Goal: Task Accomplishment & Management: Manage account settings

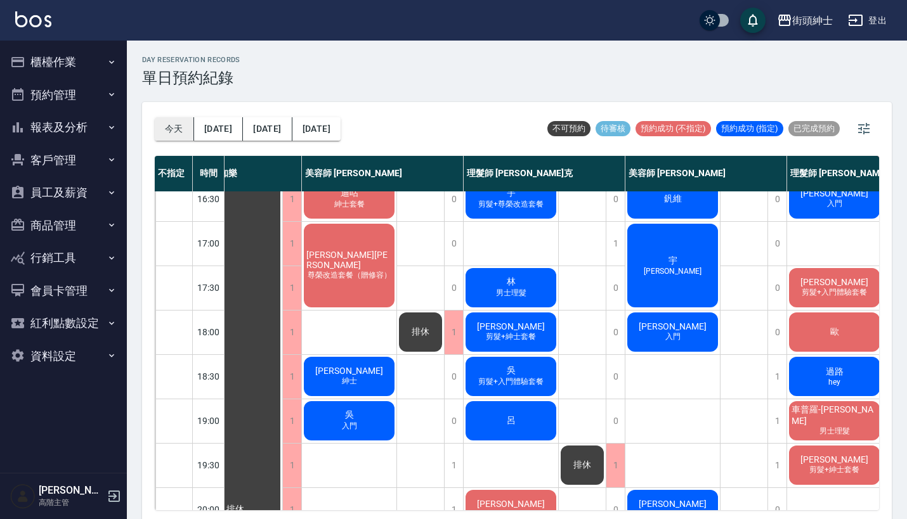
click at [178, 138] on button "今天" at bounding box center [174, 128] width 39 height 23
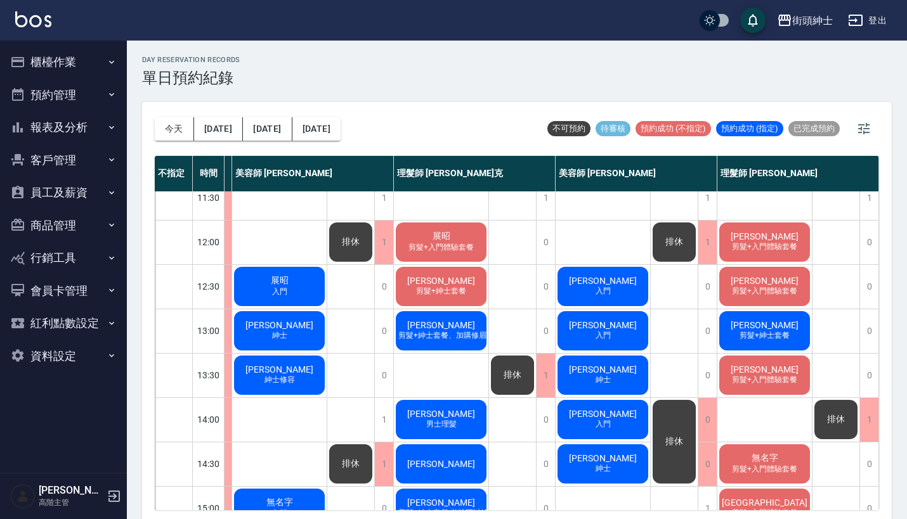
click at [590, 330] on span "偉[PERSON_NAME]" at bounding box center [602, 325] width 73 height 10
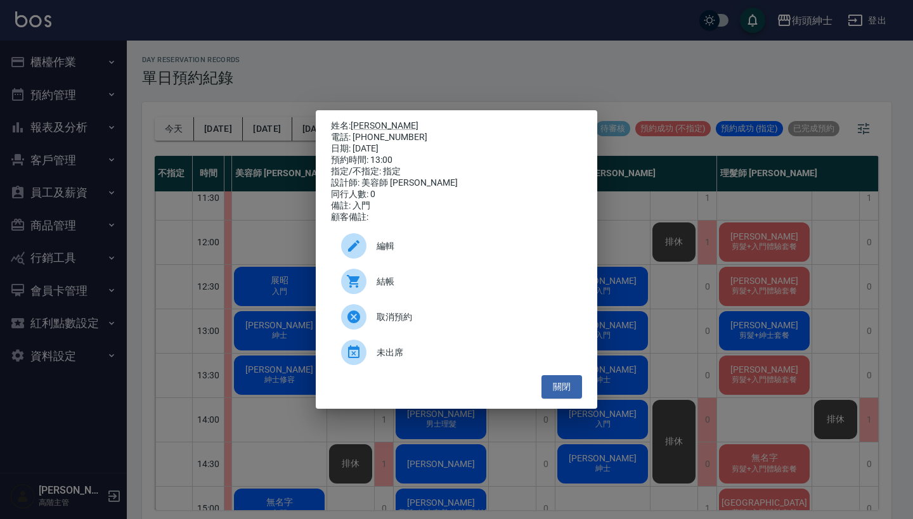
click at [425, 239] on div "編輯" at bounding box center [456, 246] width 251 height 36
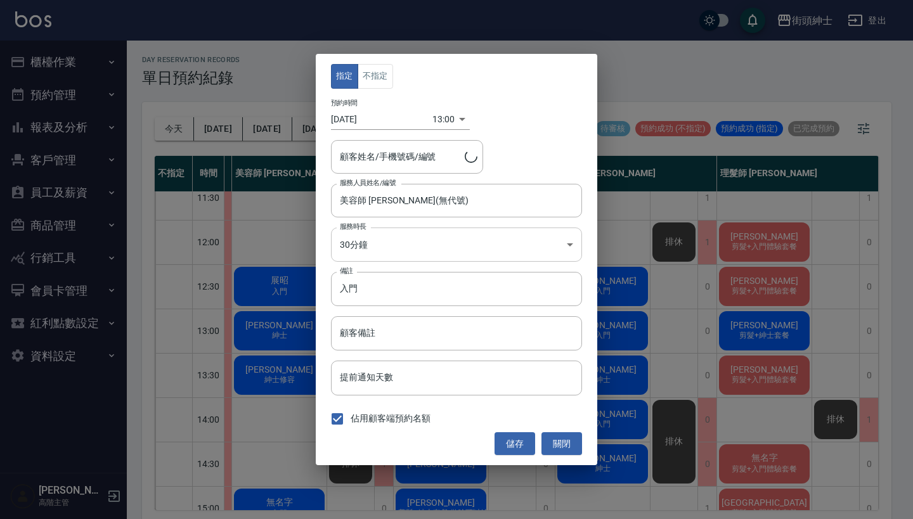
type input "偉倫/0970901365"
click at [438, 288] on input "入門" at bounding box center [456, 289] width 251 height 34
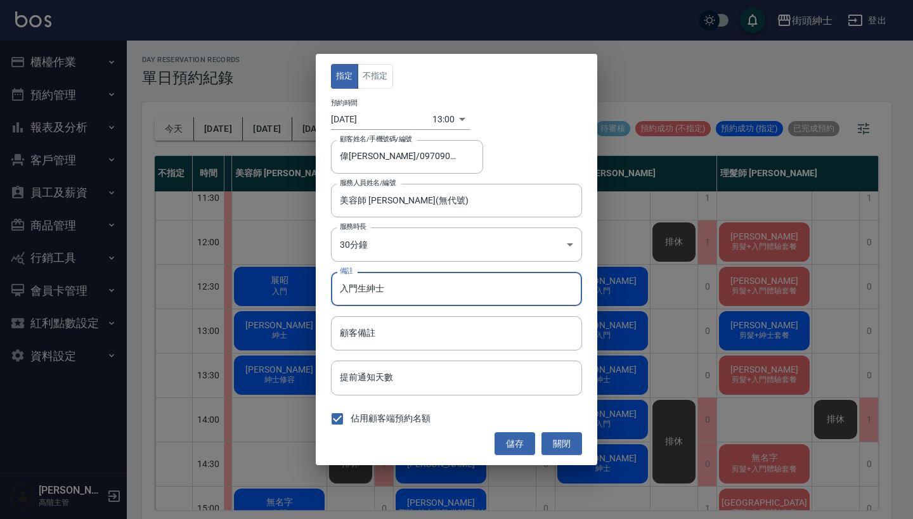
click at [368, 288] on input "入門生紳士" at bounding box center [456, 289] width 251 height 34
type input "入門紳士"
click at [502, 443] on button "儲存" at bounding box center [515, 443] width 41 height 23
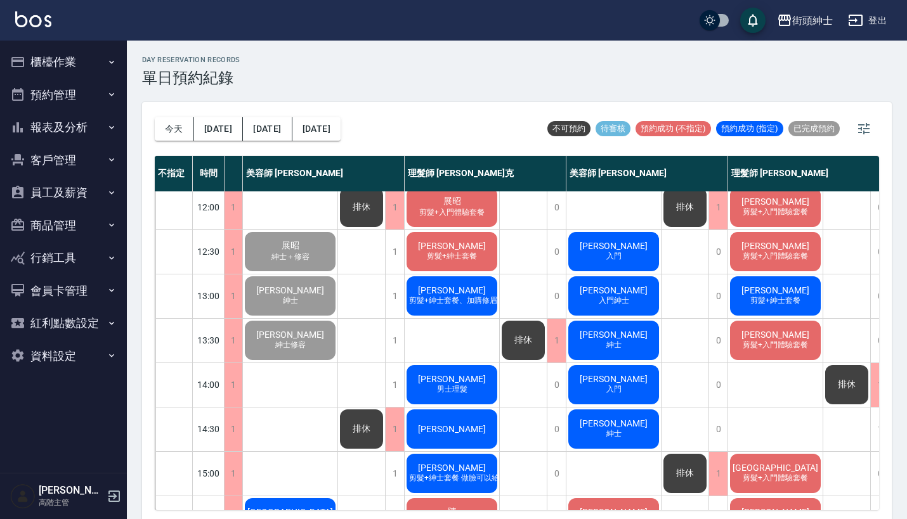
scroll to position [112, 96]
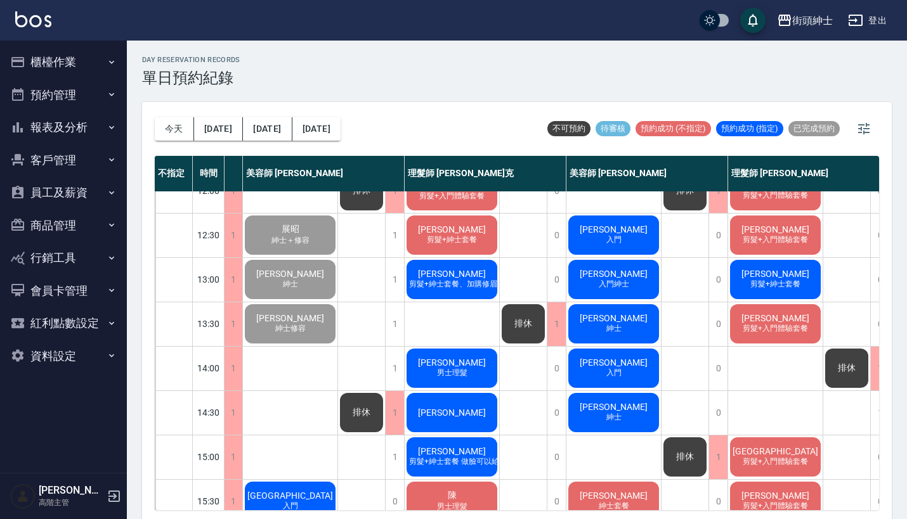
click at [623, 240] on span "入門" at bounding box center [614, 240] width 20 height 11
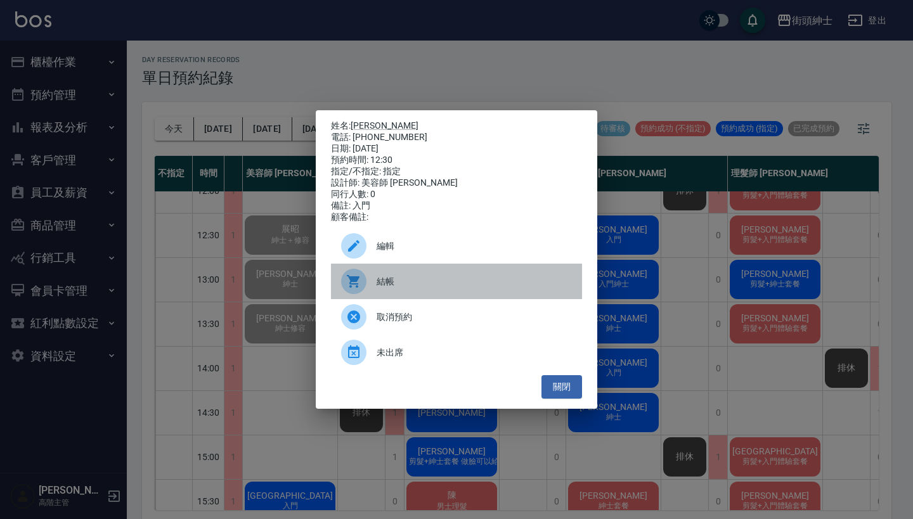
click at [398, 285] on span "結帳" at bounding box center [474, 281] width 195 height 13
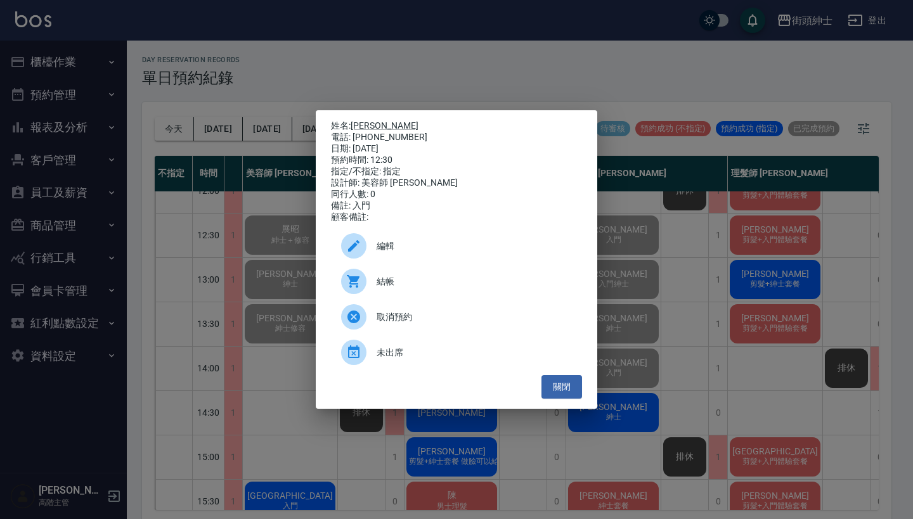
click at [441, 103] on div "姓名: 蔡默罕 電話: 0903379829 日期: 2025/09/06 預約時間: 12:30 指定/不指定: 指定 設計師: 美容師 小戴 同行人數: …" at bounding box center [456, 259] width 913 height 519
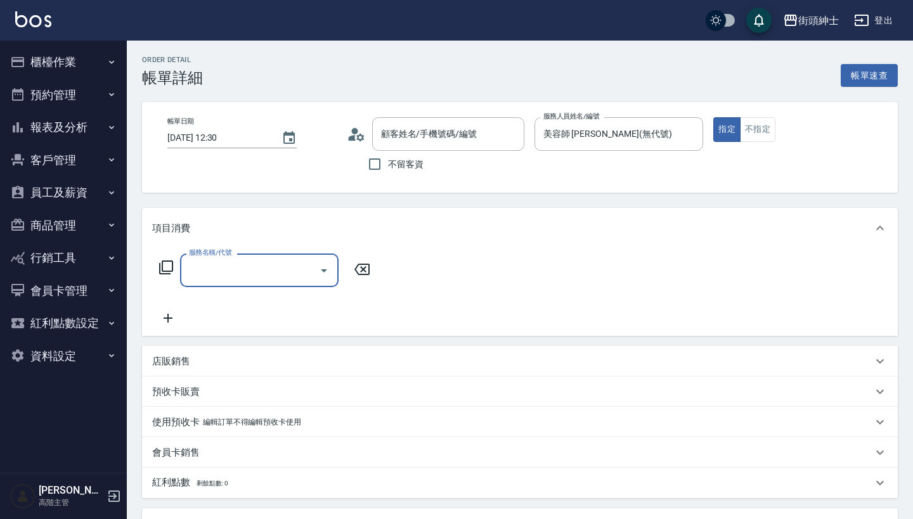
type input "蔡默罕/0903379829/null"
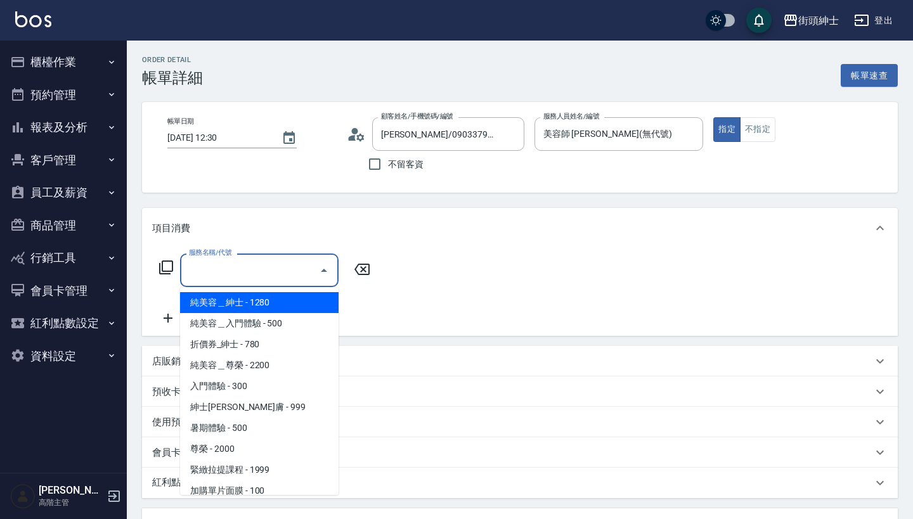
click at [278, 268] on input "服務名稱/代號" at bounding box center [250, 270] width 128 height 22
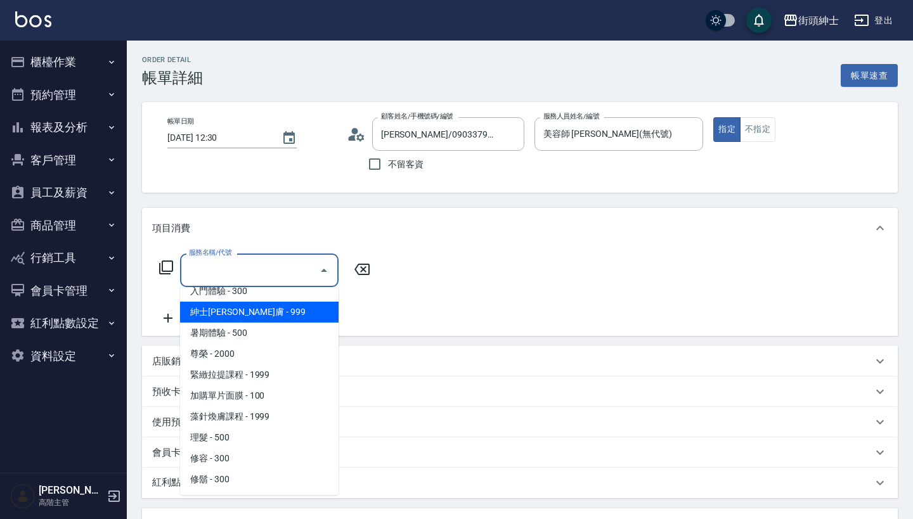
scroll to position [56, 0]
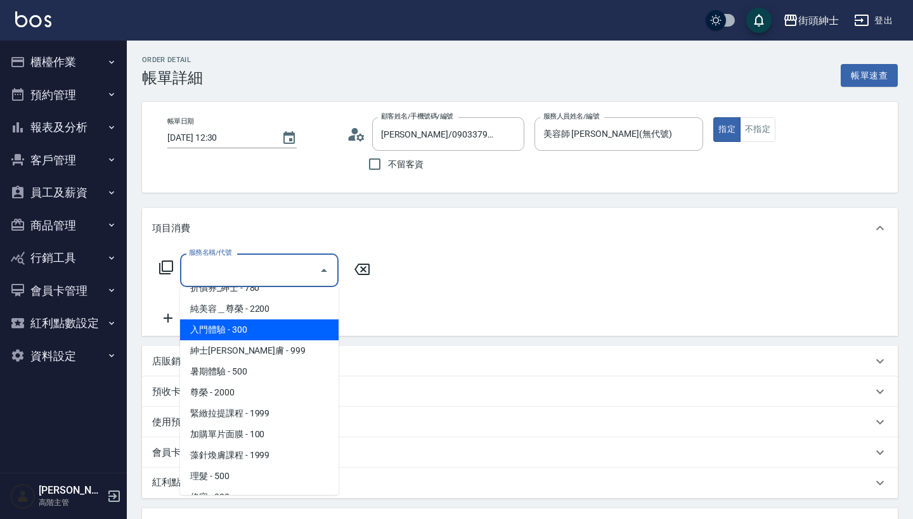
click at [281, 330] on span "入門體驗 - 300" at bounding box center [259, 330] width 159 height 21
type input "入門體驗"
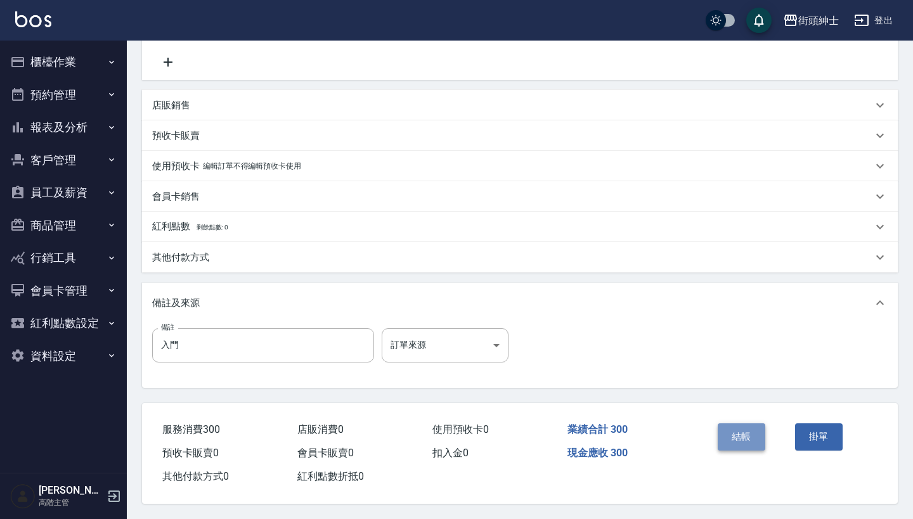
click at [725, 427] on button "結帳" at bounding box center [742, 437] width 48 height 27
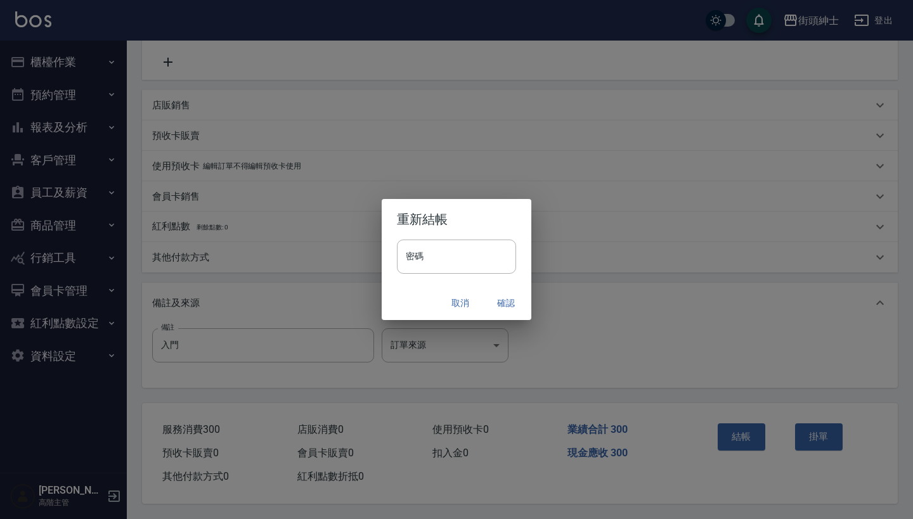
click at [519, 310] on button "確認" at bounding box center [506, 303] width 41 height 23
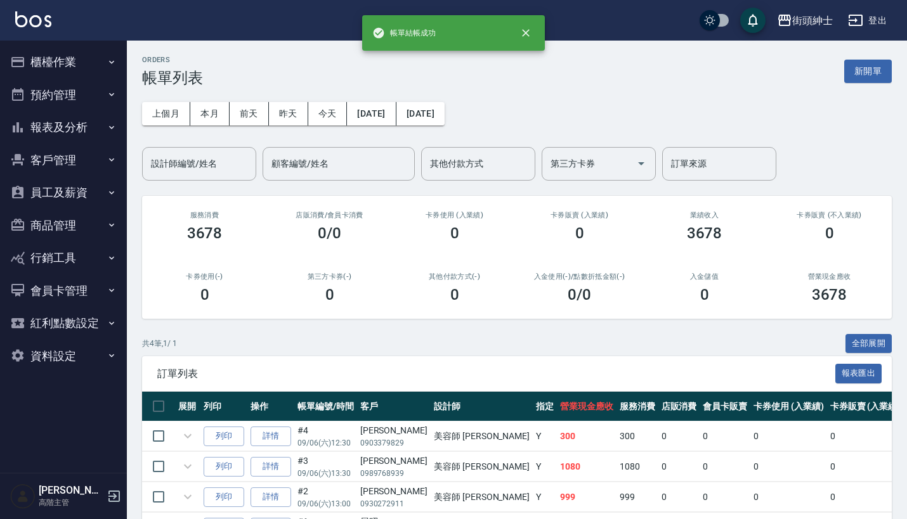
click at [84, 97] on button "預約管理" at bounding box center [63, 95] width 117 height 33
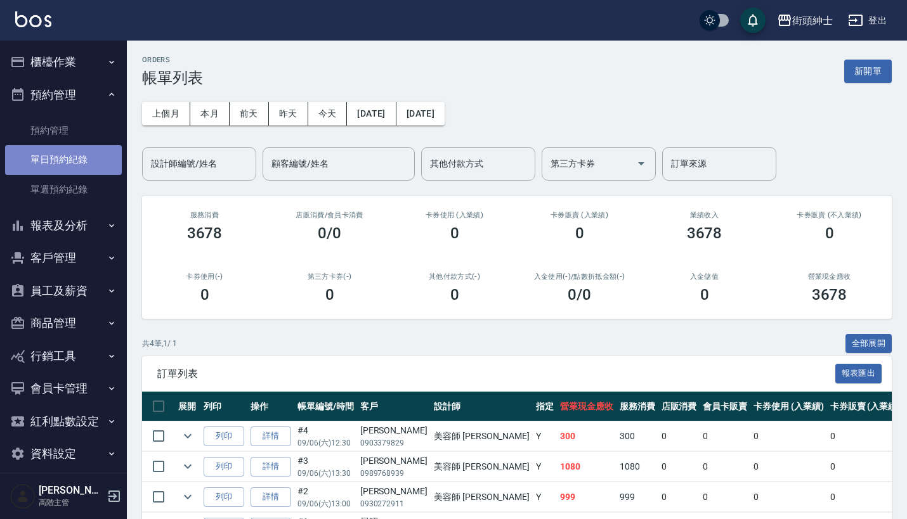
click at [63, 155] on link "單日預約紀錄" at bounding box center [63, 159] width 117 height 29
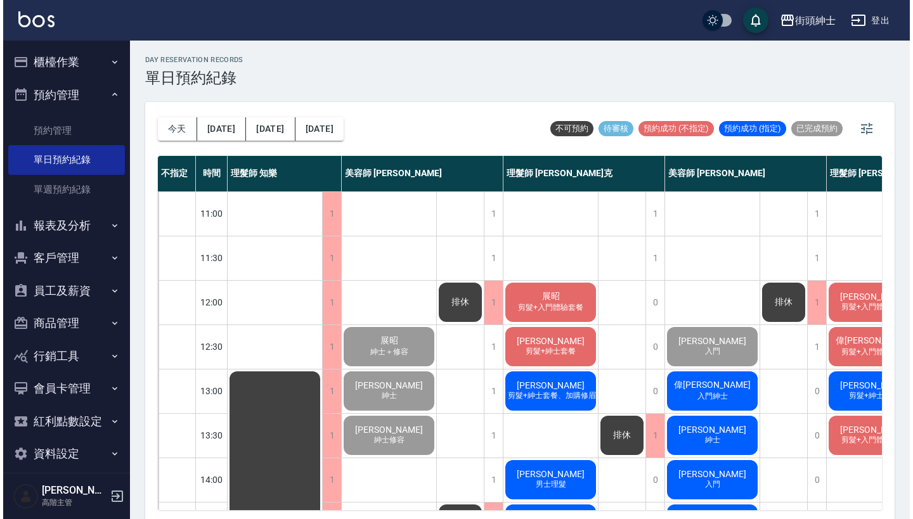
scroll to position [81, 0]
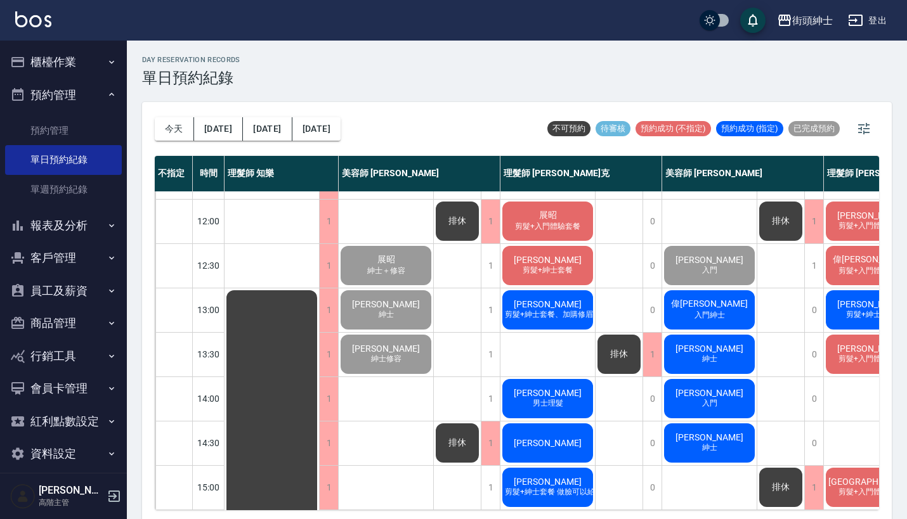
click at [715, 301] on span "偉[PERSON_NAME]" at bounding box center [709, 304] width 82 height 11
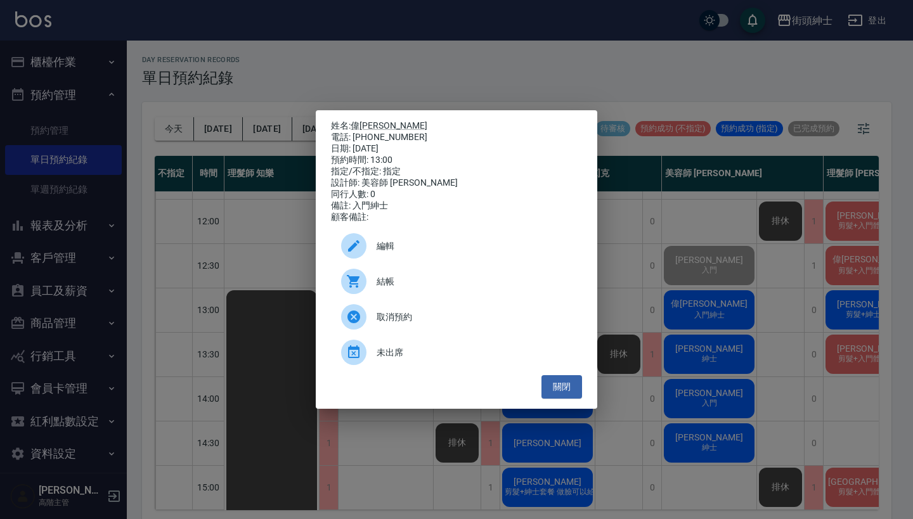
click at [377, 296] on div "結帳" at bounding box center [456, 282] width 251 height 36
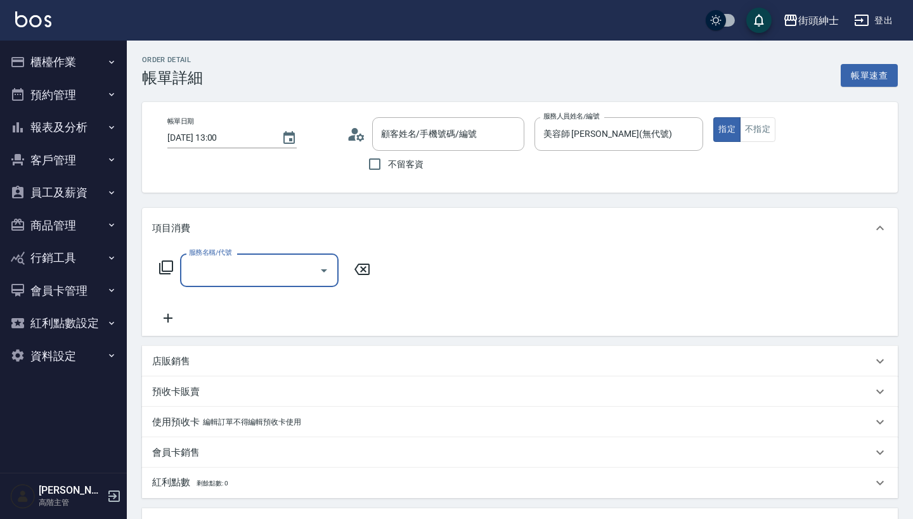
type input "偉[PERSON_NAME]/0970901365/null"
click at [265, 271] on input "服務名稱/代號" at bounding box center [250, 270] width 128 height 22
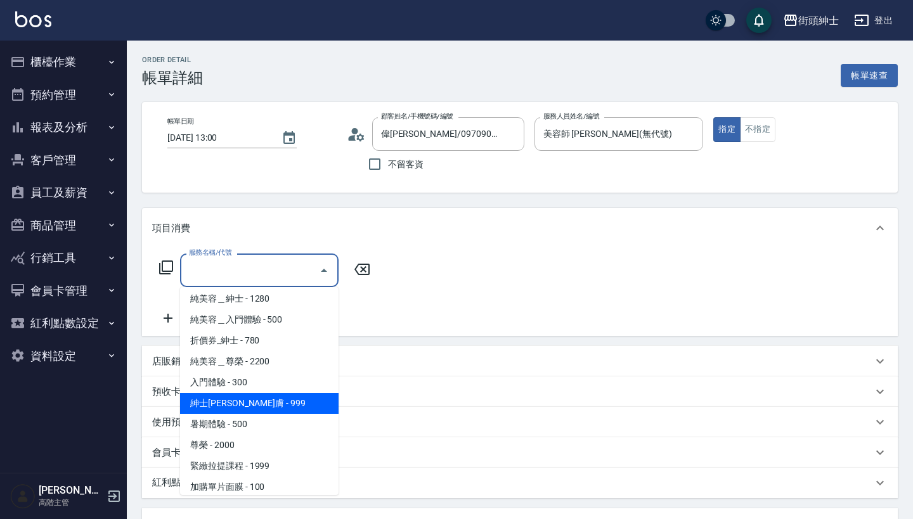
scroll to position [3, 0]
click at [283, 397] on span "紳士[PERSON_NAME]膚 - 999" at bounding box center [259, 404] width 159 height 21
type input "紳士[PERSON_NAME]膚"
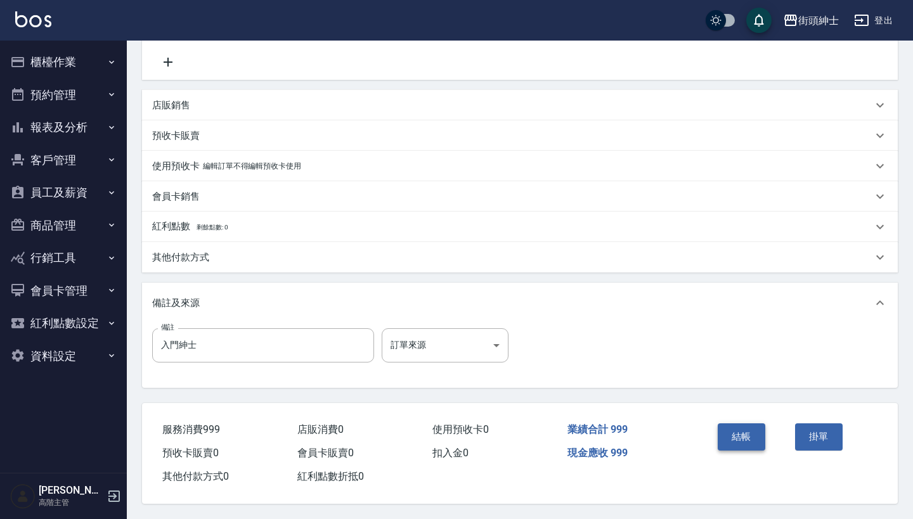
click at [746, 431] on button "結帳" at bounding box center [742, 437] width 48 height 27
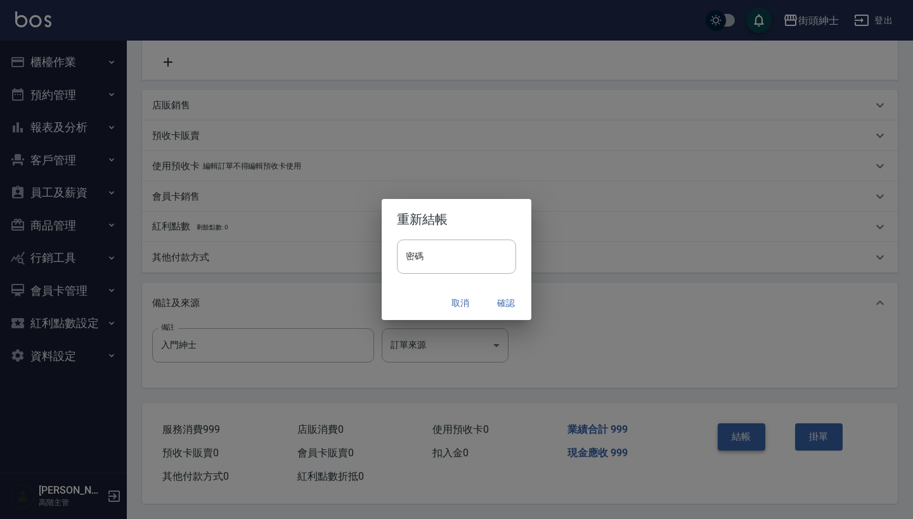
scroll to position [262, 0]
click at [507, 302] on button "確認" at bounding box center [506, 303] width 41 height 23
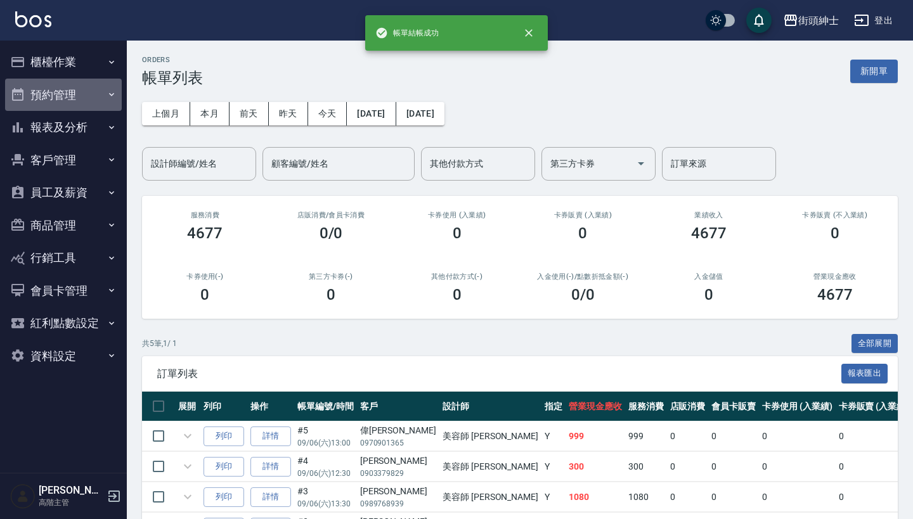
click at [94, 93] on button "預約管理" at bounding box center [63, 95] width 117 height 33
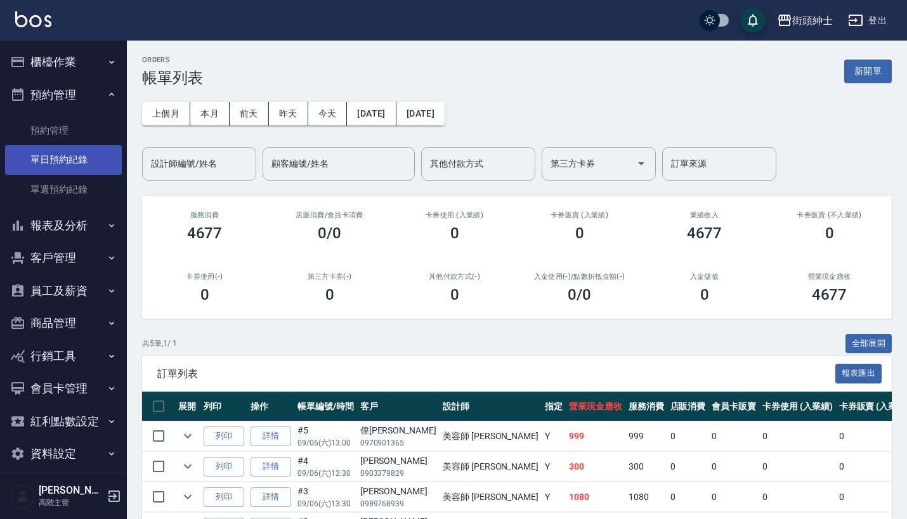
click at [93, 159] on link "單日預約紀錄" at bounding box center [63, 159] width 117 height 29
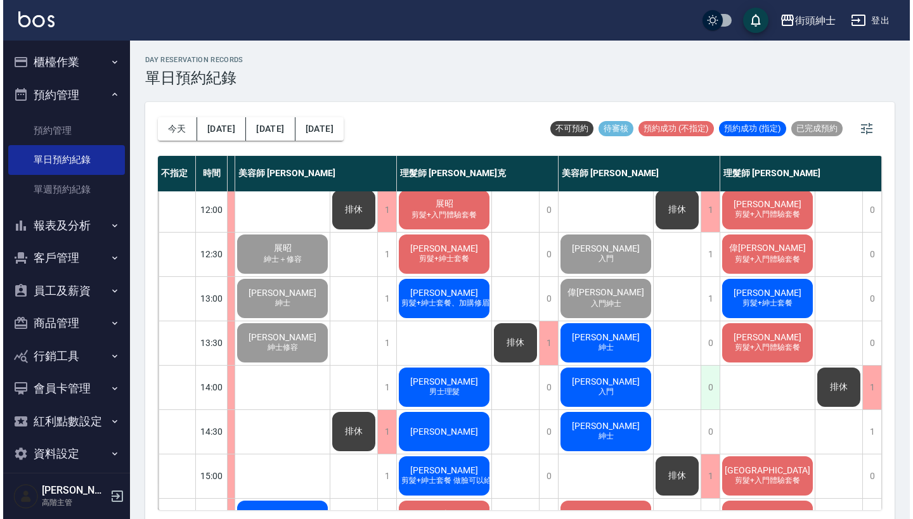
scroll to position [96, 112]
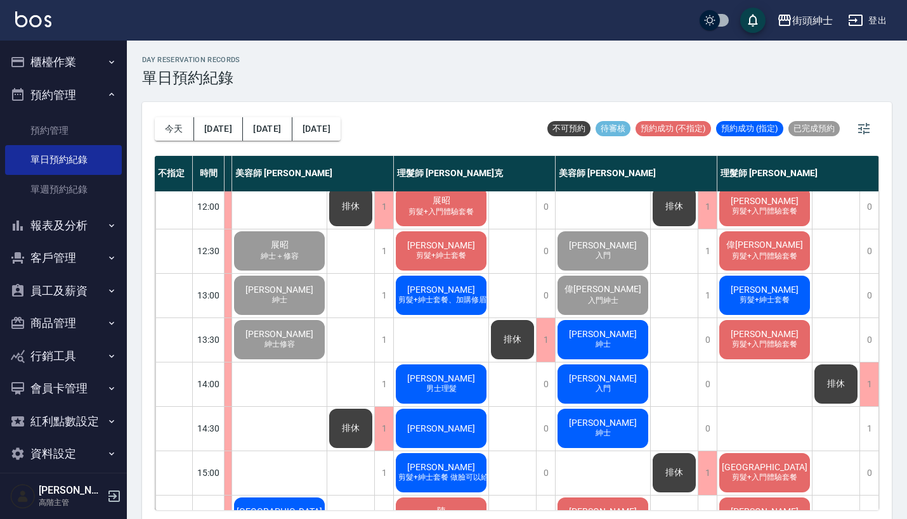
click at [625, 339] on div "黃嘉輝 紳士" at bounding box center [602, 339] width 94 height 43
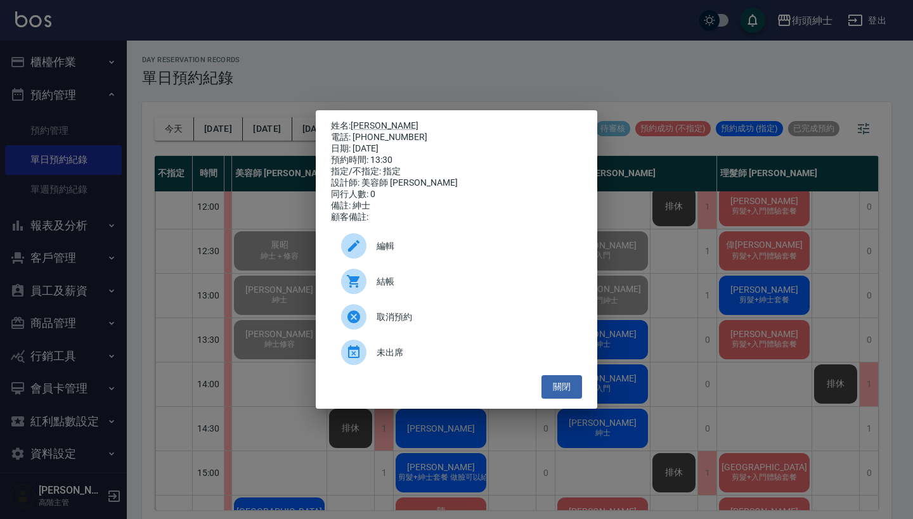
click at [396, 288] on span "結帳" at bounding box center [474, 281] width 195 height 13
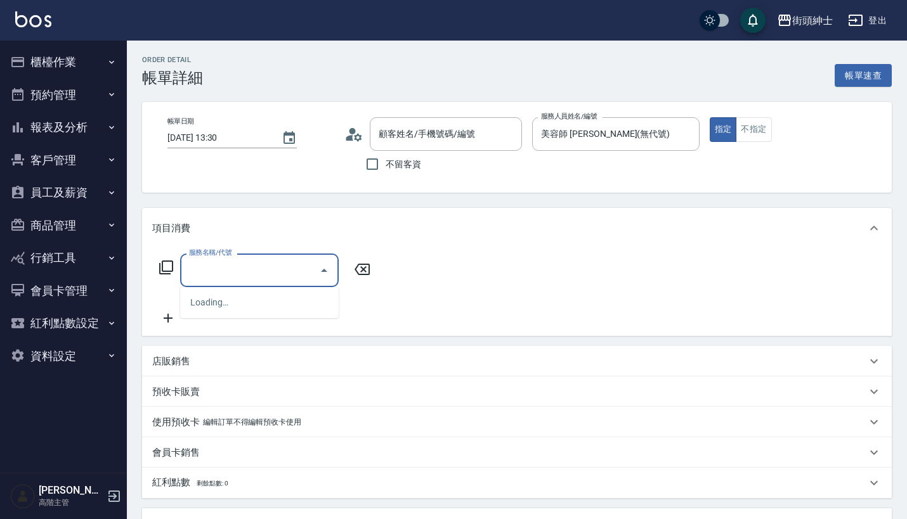
click at [270, 271] on input "服務名稱/代號" at bounding box center [250, 270] width 128 height 22
type input "黃嘉輝/0966393619/null"
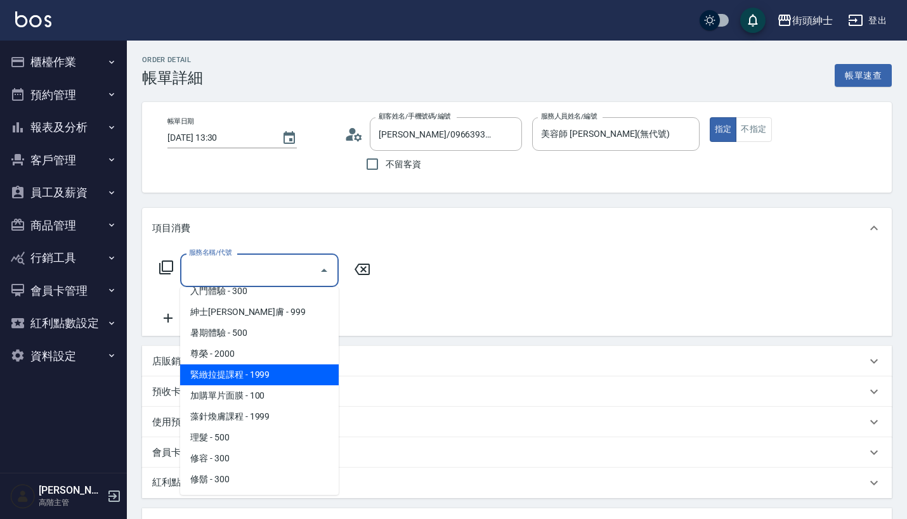
scroll to position [50, 0]
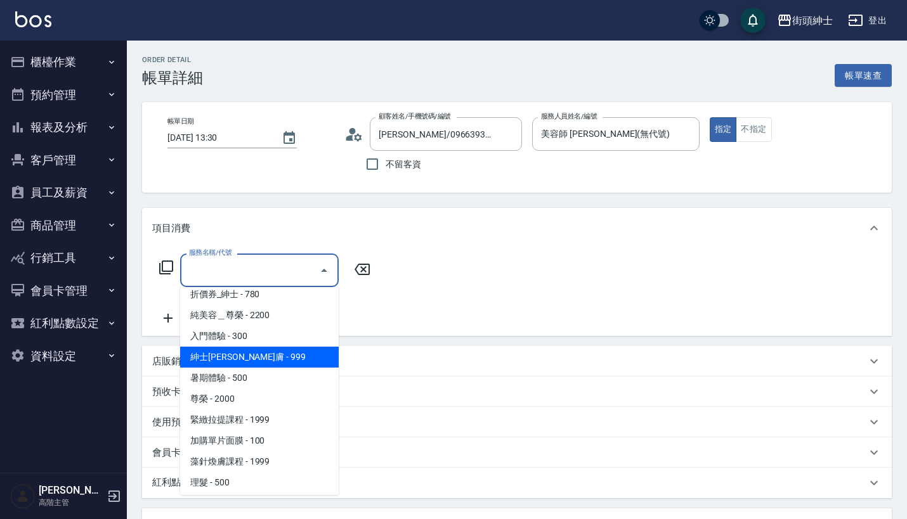
click at [287, 351] on span "紳士[PERSON_NAME]膚 - 999" at bounding box center [259, 357] width 159 height 21
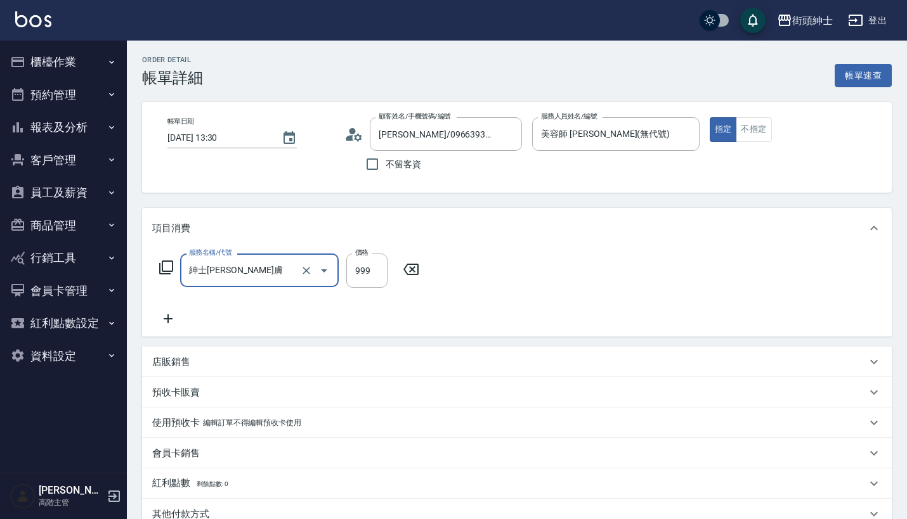
type input "紳士[PERSON_NAME]膚"
click at [169, 319] on icon at bounding box center [168, 318] width 9 height 9
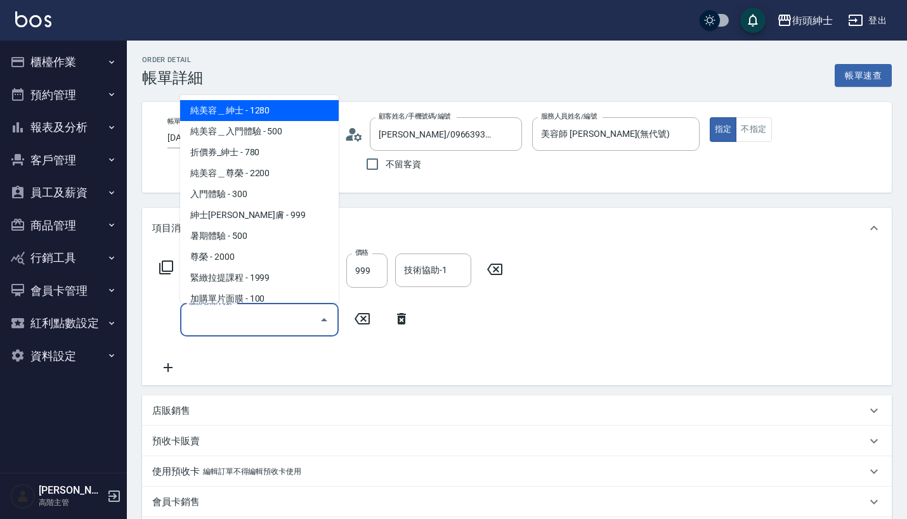
click at [238, 323] on input "服務名稱/代號" at bounding box center [250, 320] width 128 height 22
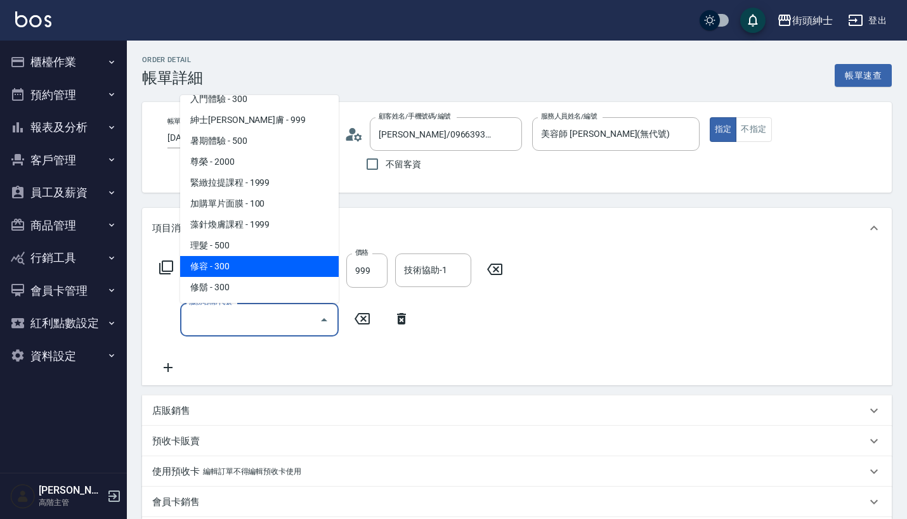
scroll to position [95, 0]
click at [259, 264] on span "修容 - 300" at bounding box center [259, 266] width 159 height 21
type input "修容(A03)"
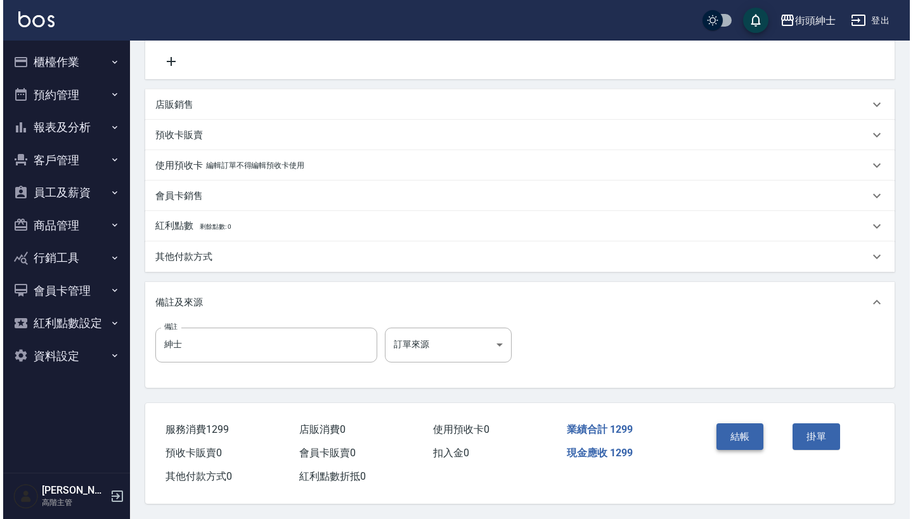
scroll to position [312, 0]
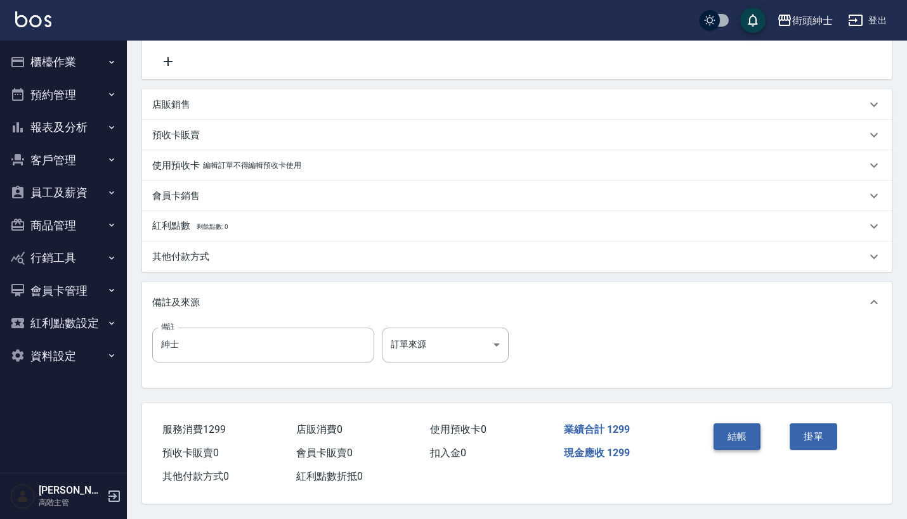
click at [741, 441] on button "結帳" at bounding box center [737, 437] width 48 height 27
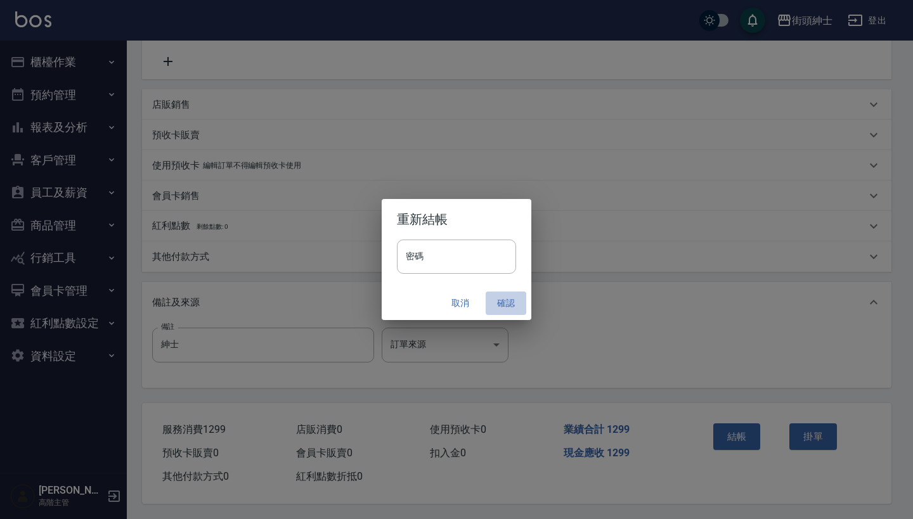
click at [510, 304] on button "確認" at bounding box center [506, 303] width 41 height 23
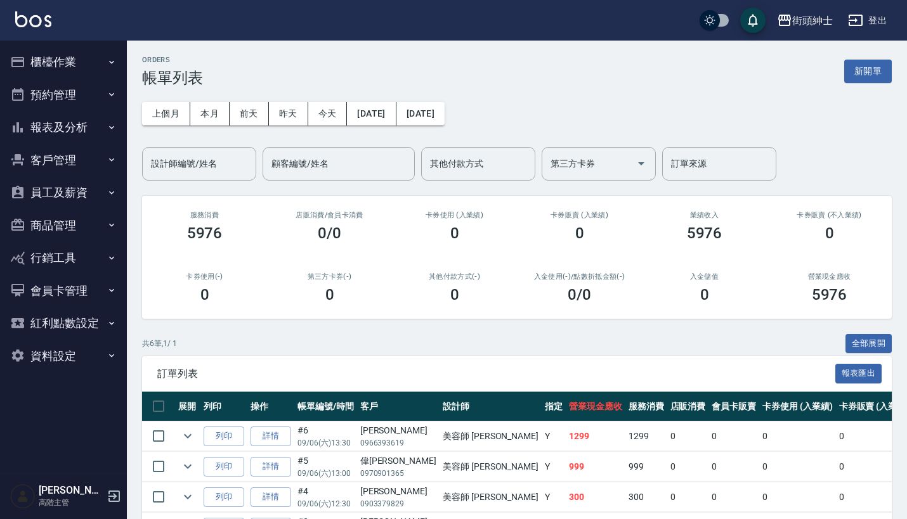
click at [95, 89] on button "預約管理" at bounding box center [63, 95] width 117 height 33
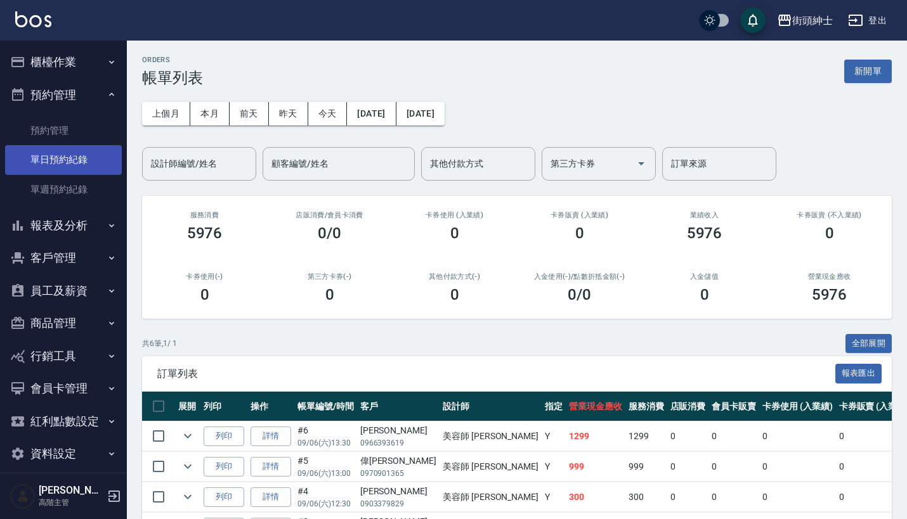
click at [72, 148] on link "單日預約紀錄" at bounding box center [63, 159] width 117 height 29
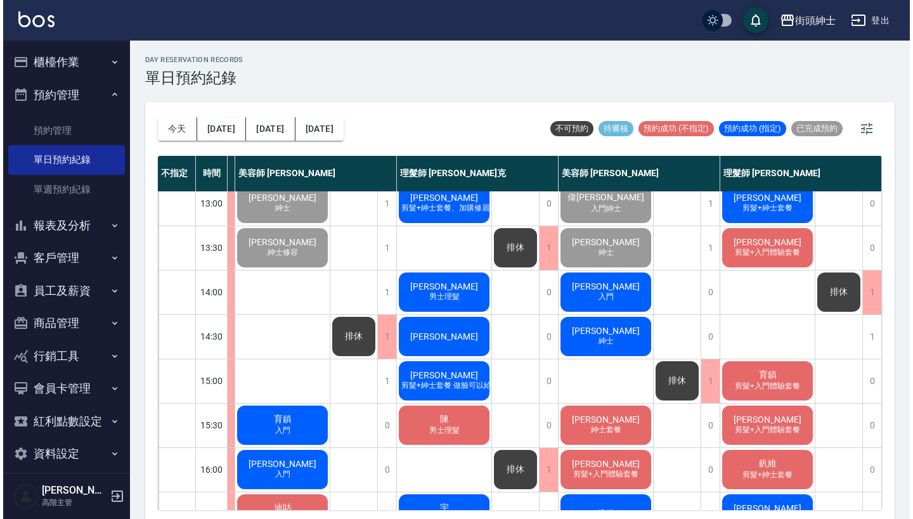
scroll to position [184, 113]
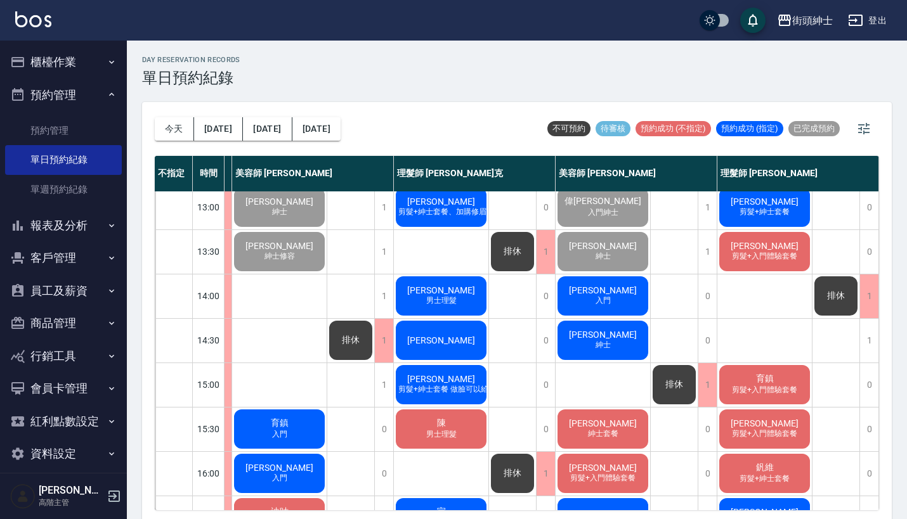
click at [616, 288] on div "張瑋峰 入門" at bounding box center [602, 296] width 94 height 43
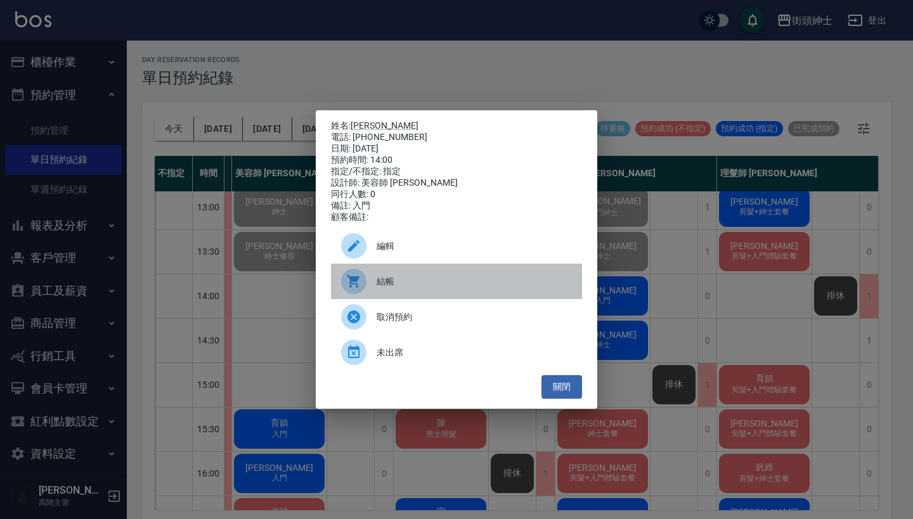
click at [457, 287] on span "結帳" at bounding box center [474, 281] width 195 height 13
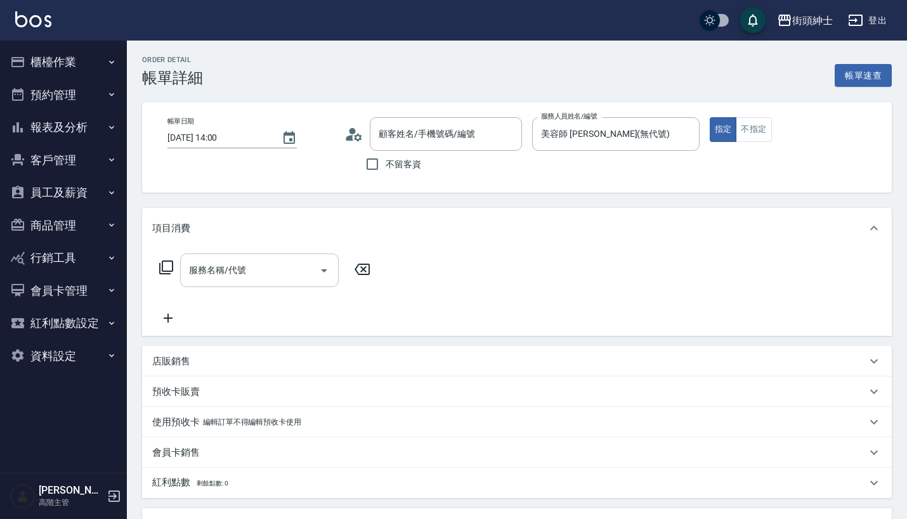
type input "[PERSON_NAME]/0917648913/null"
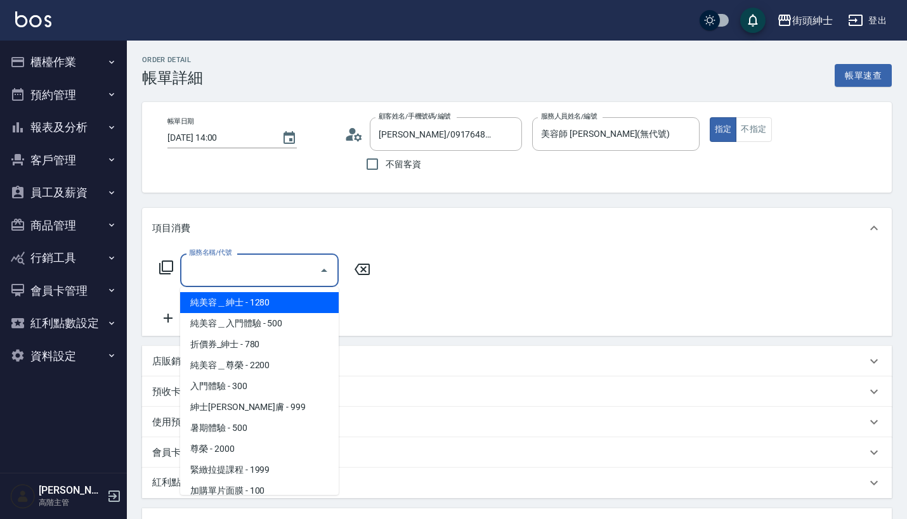
click at [283, 280] on input "服務名稱/代號" at bounding box center [250, 270] width 128 height 22
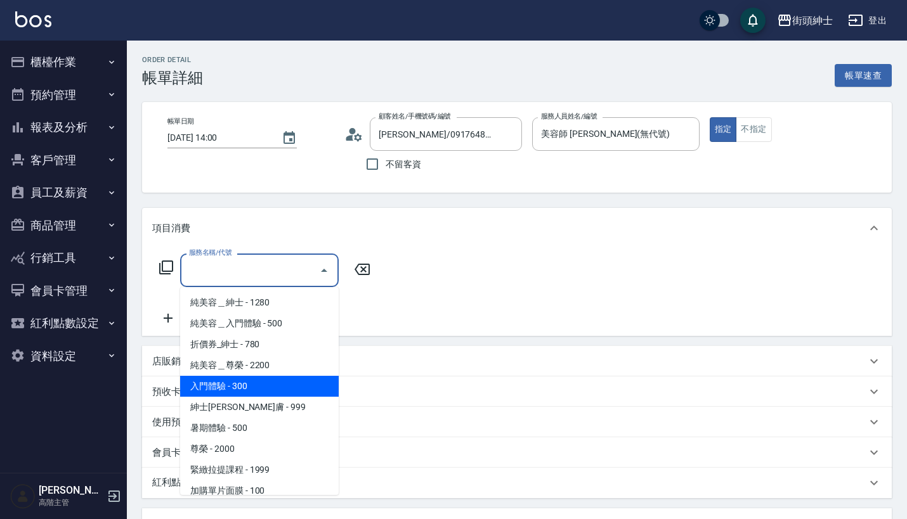
click at [256, 384] on span "入門體驗 - 300" at bounding box center [259, 386] width 159 height 21
type input "入門體驗"
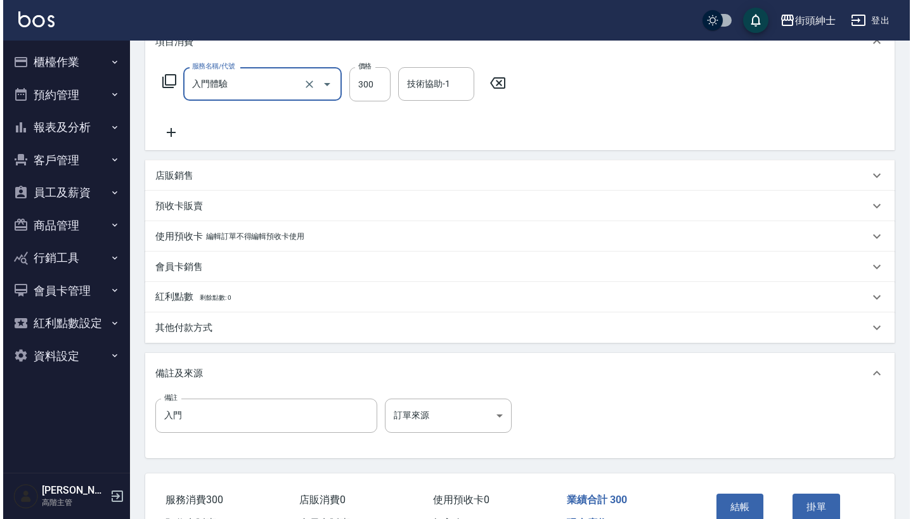
scroll to position [262, 0]
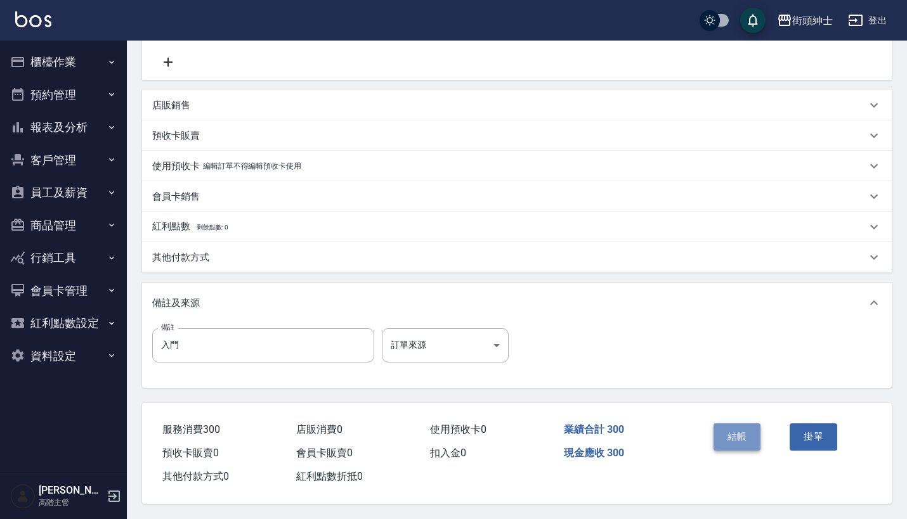
click at [725, 435] on button "結帳" at bounding box center [737, 437] width 48 height 27
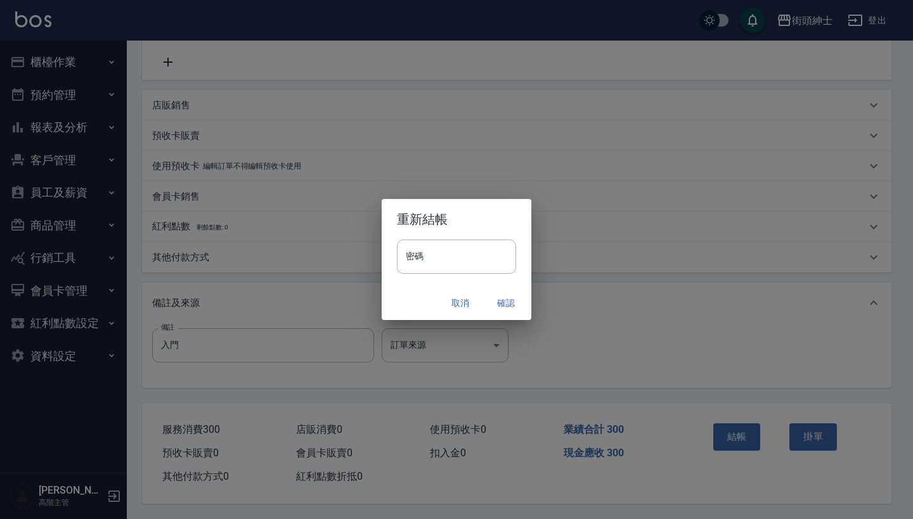
click at [504, 300] on button "確認" at bounding box center [506, 303] width 41 height 23
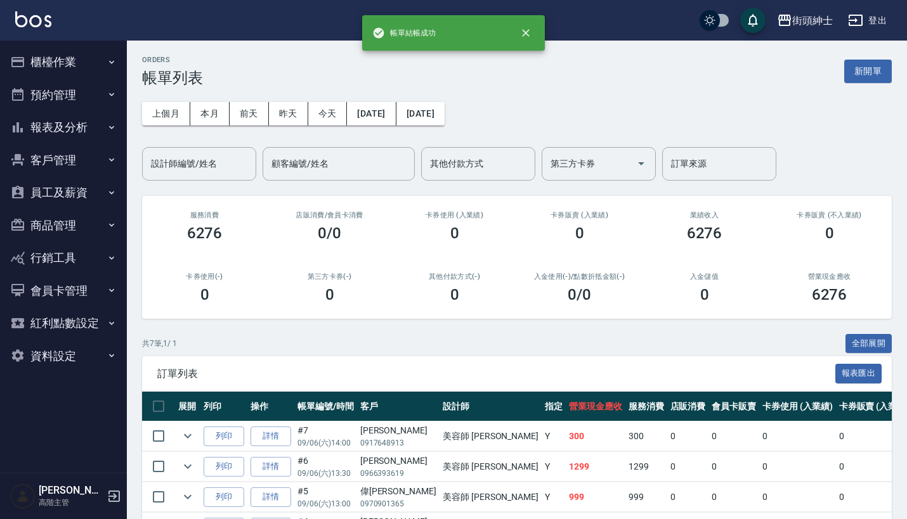
click at [53, 96] on button "預約管理" at bounding box center [63, 95] width 117 height 33
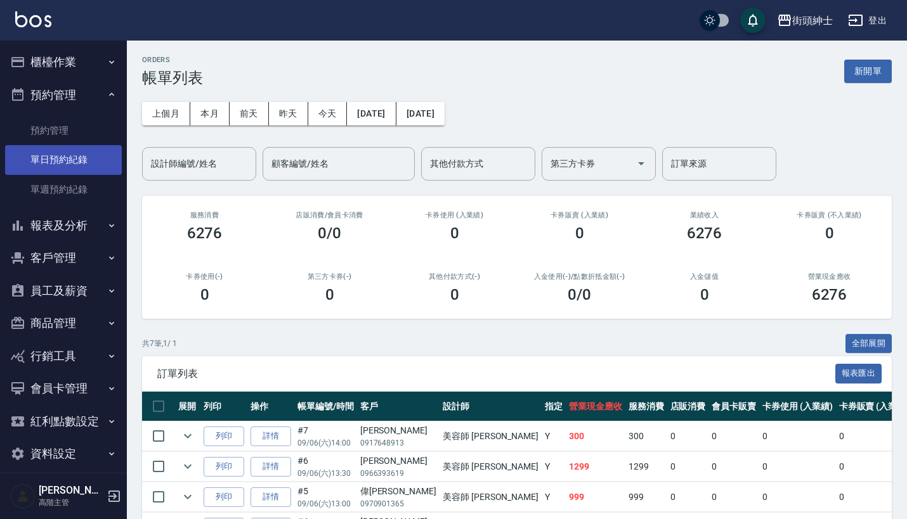
click at [63, 153] on link "單日預約紀錄" at bounding box center [63, 159] width 117 height 29
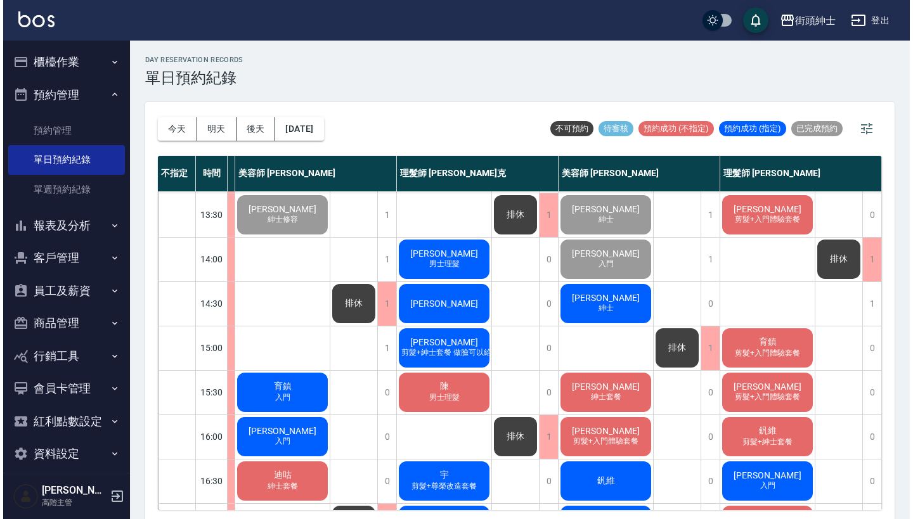
scroll to position [146, 113]
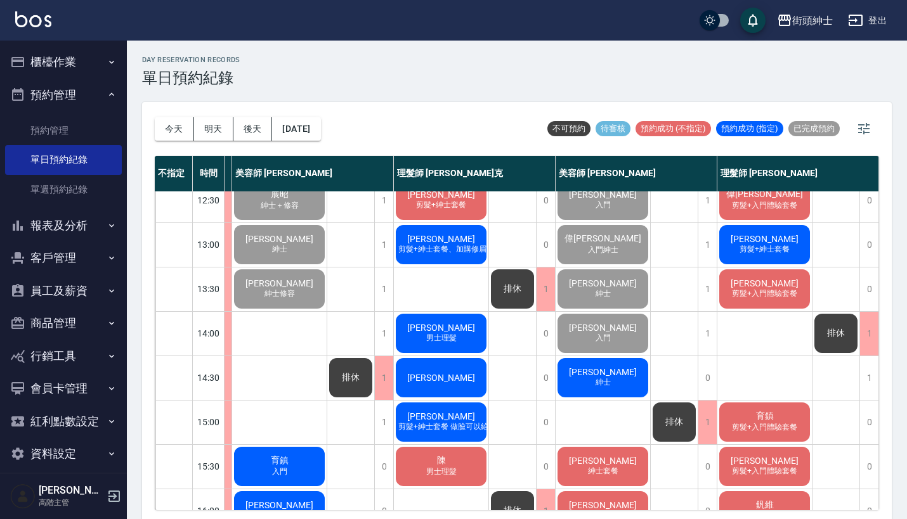
click at [611, 373] on div "Alan 紳士" at bounding box center [602, 377] width 94 height 43
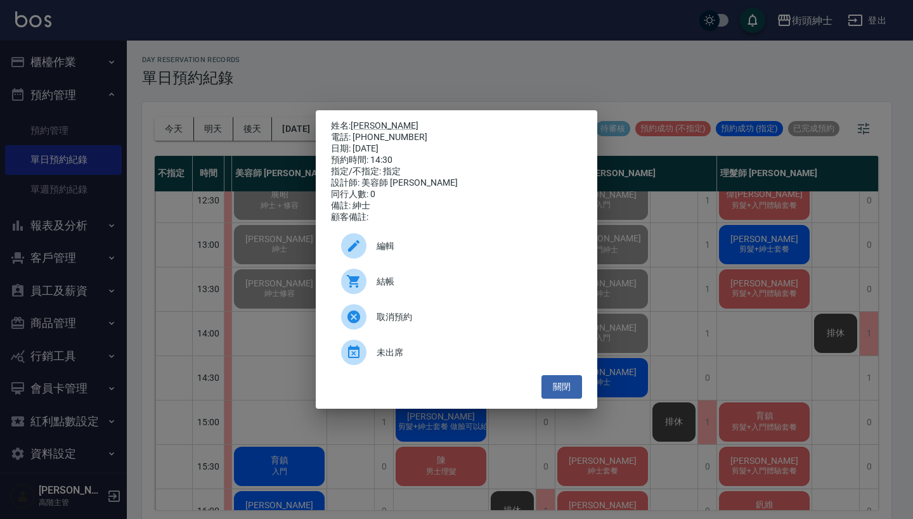
click at [428, 287] on span "結帳" at bounding box center [474, 281] width 195 height 13
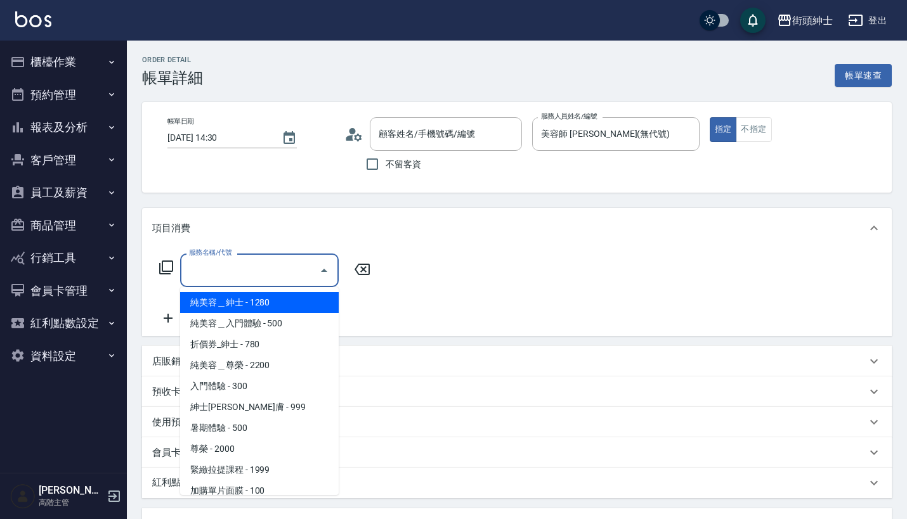
click at [264, 264] on input "服務名稱/代號" at bounding box center [250, 270] width 128 height 22
type input "[PERSON_NAME]/0920967686/null"
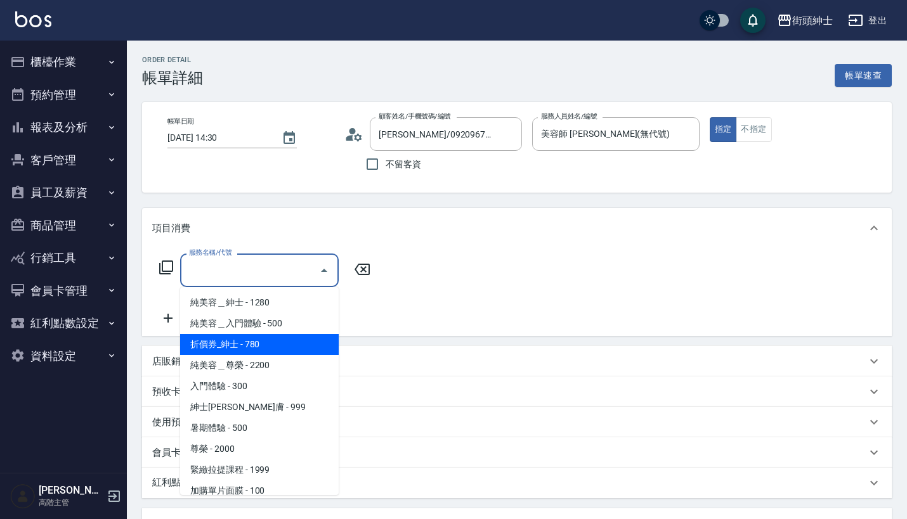
click at [427, 292] on div "服務名稱/代號 服務名稱/代號" at bounding box center [516, 292] width 749 height 87
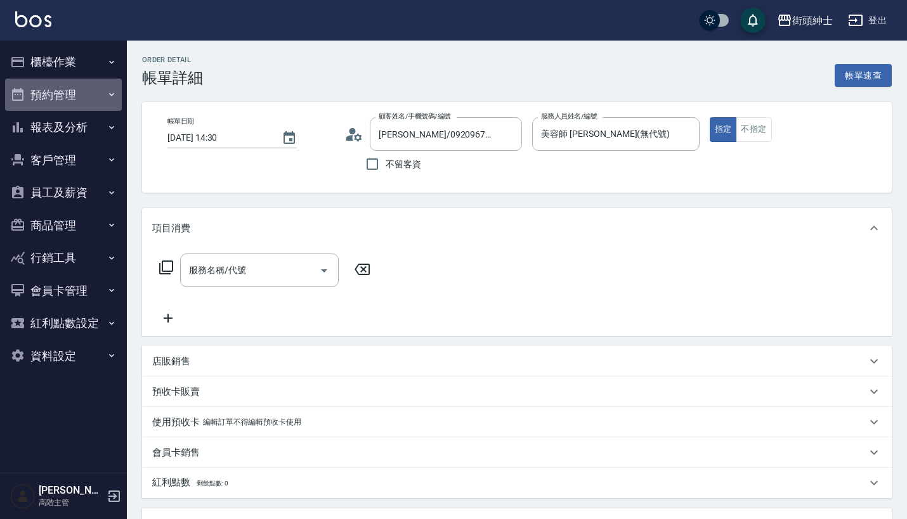
click at [85, 91] on button "預約管理" at bounding box center [63, 95] width 117 height 33
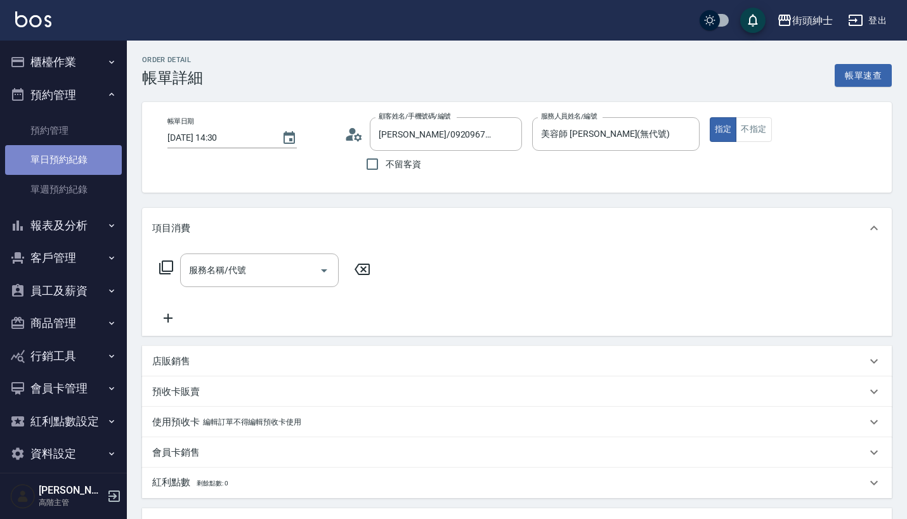
click at [84, 159] on link "單日預約紀錄" at bounding box center [63, 159] width 117 height 29
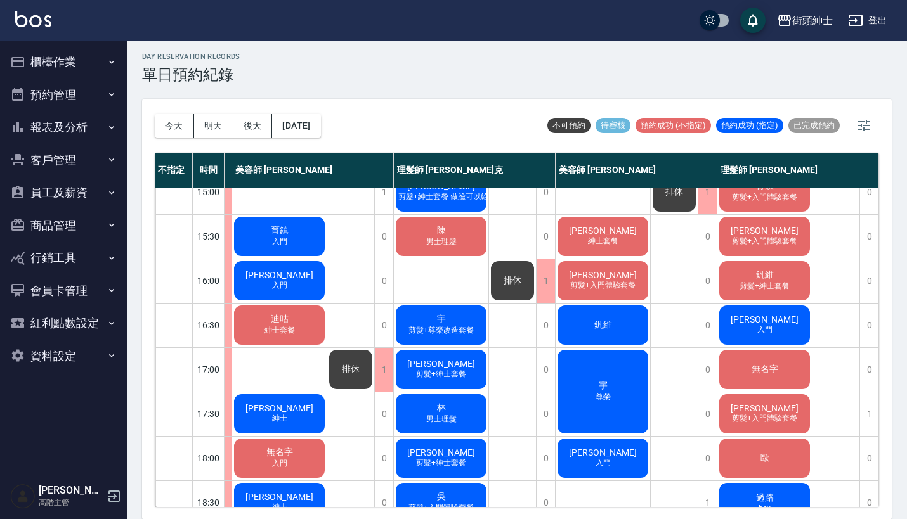
scroll to position [432, 113]
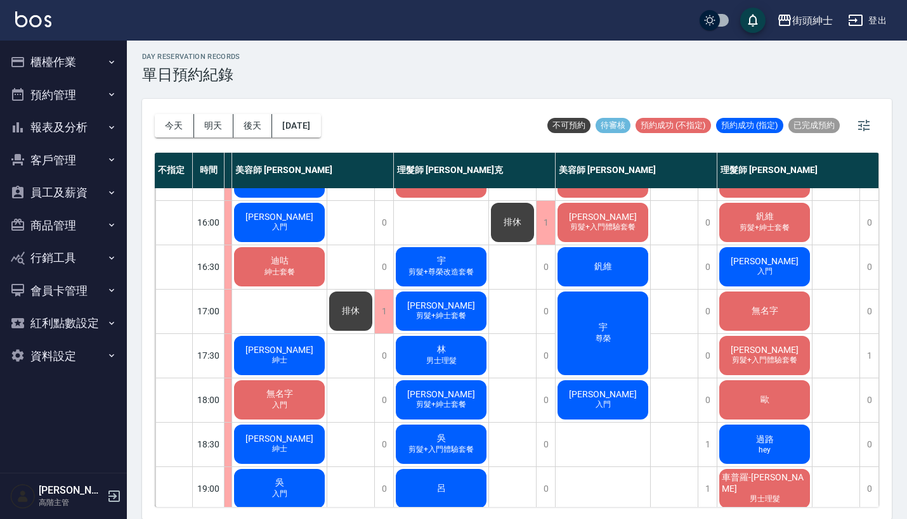
click at [434, 308] on span "[PERSON_NAME]" at bounding box center [441, 306] width 73 height 10
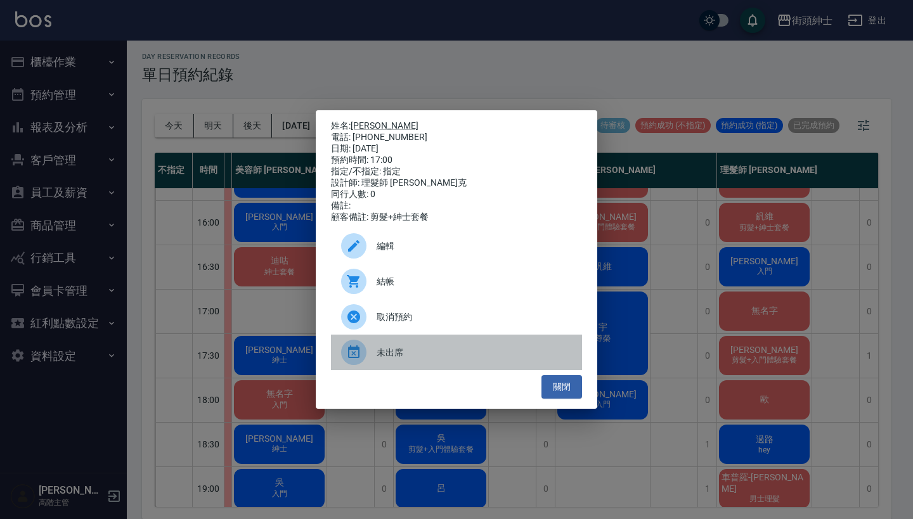
click at [458, 353] on span "未出席" at bounding box center [474, 352] width 195 height 13
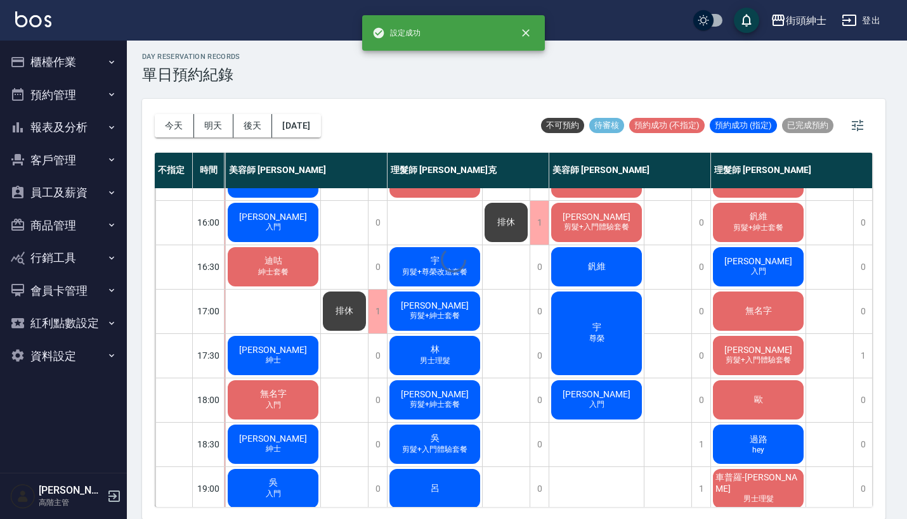
scroll to position [432, 107]
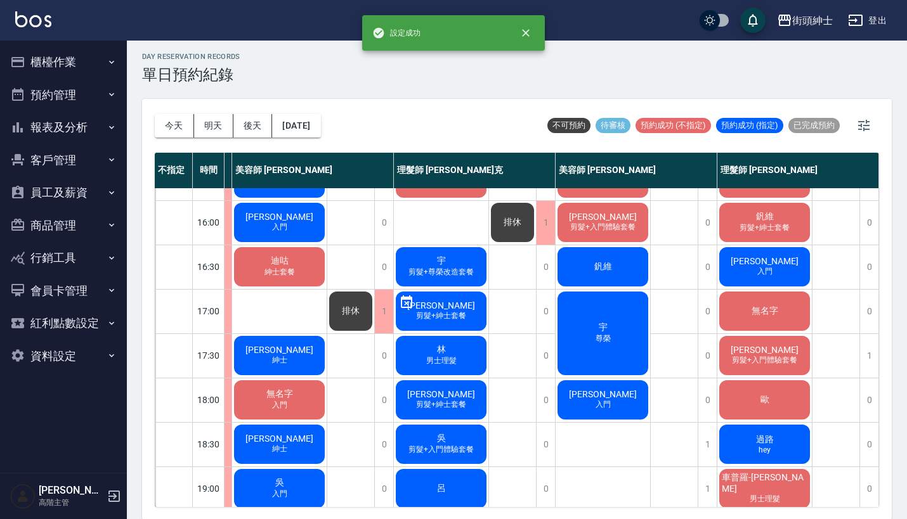
click at [312, 359] on div "[PERSON_NAME]" at bounding box center [279, 355] width 94 height 43
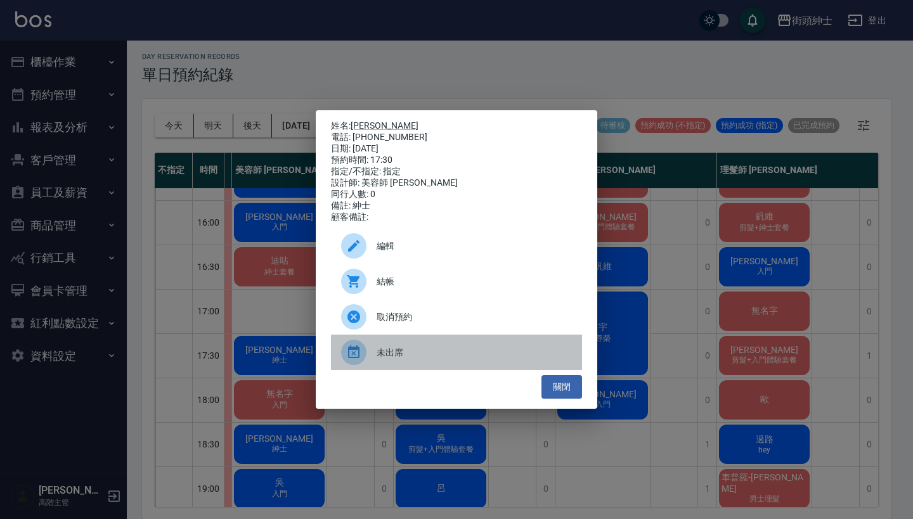
click at [404, 360] on span "未出席" at bounding box center [474, 352] width 195 height 13
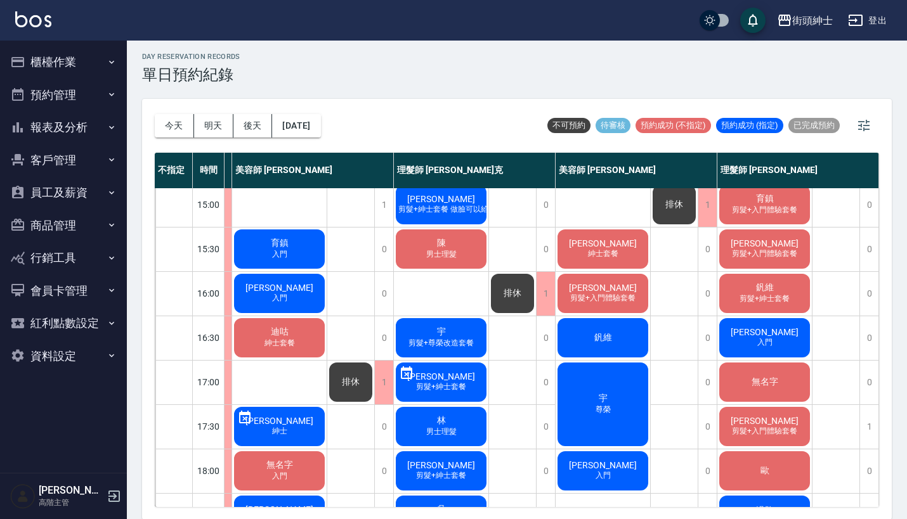
scroll to position [436, 108]
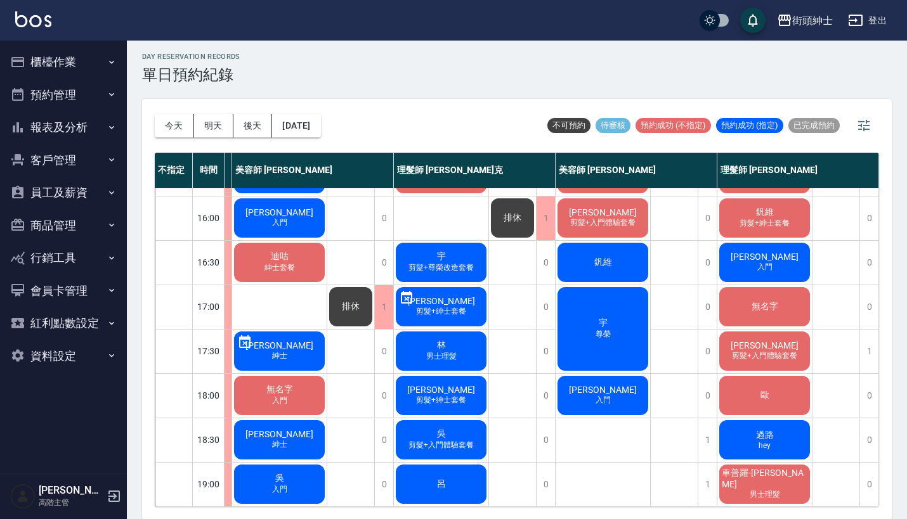
click at [431, 309] on span "剪髮+紳士套餐" at bounding box center [440, 311] width 55 height 11
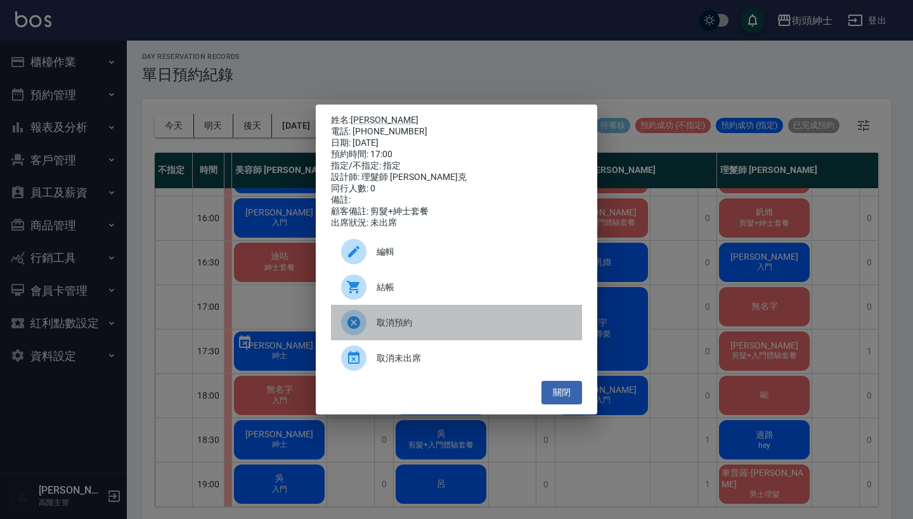
click at [431, 339] on div "取消預約" at bounding box center [456, 323] width 251 height 36
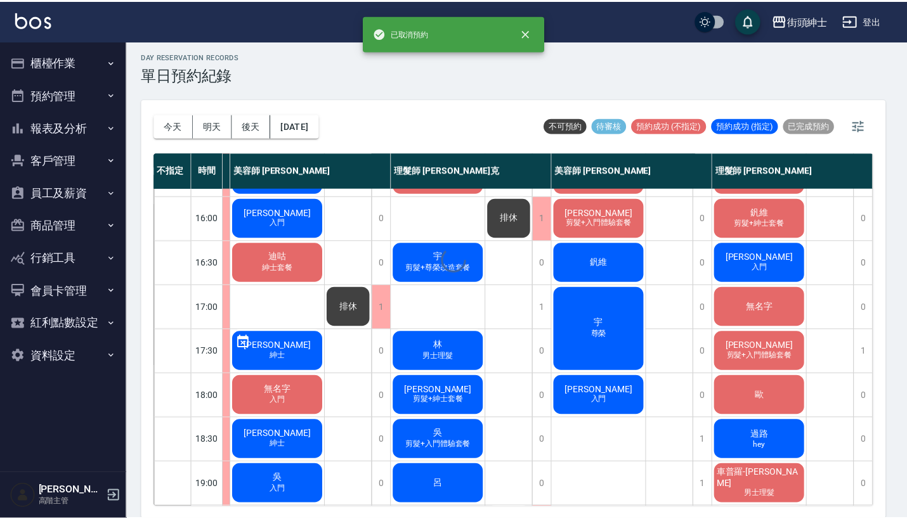
scroll to position [436, 107]
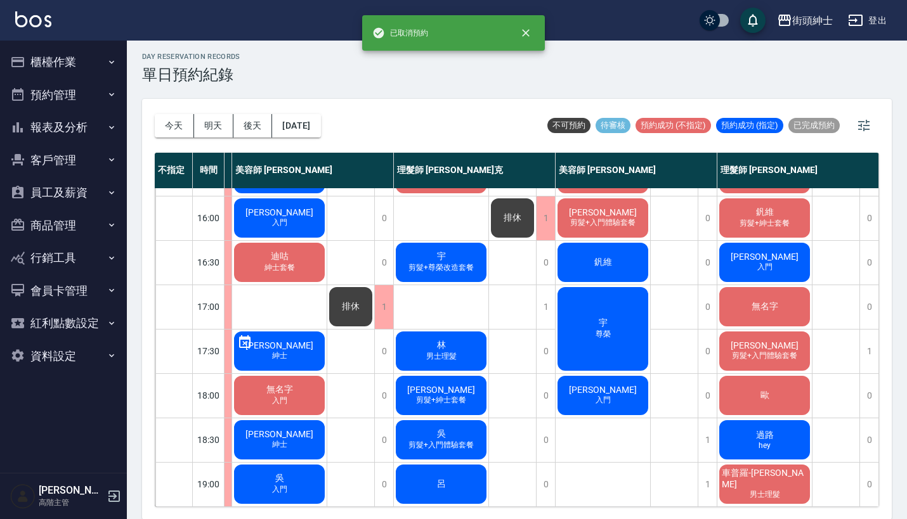
click at [299, 354] on div "day Reservation records 單日預約紀錄 [DATE] [DATE] [DATE] [DATE] 不可預約 待審核 預約成功 (不指定) …" at bounding box center [517, 278] width 780 height 483
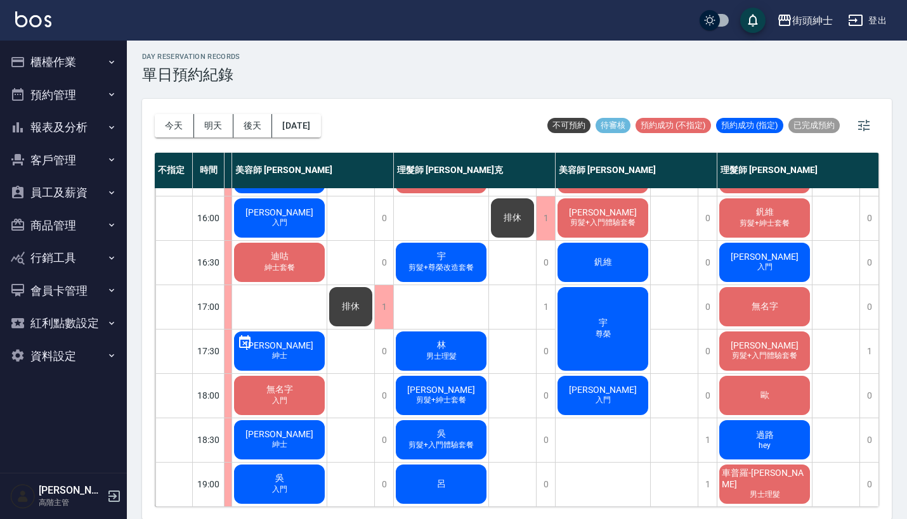
click at [287, 341] on span "[PERSON_NAME]" at bounding box center [279, 345] width 73 height 10
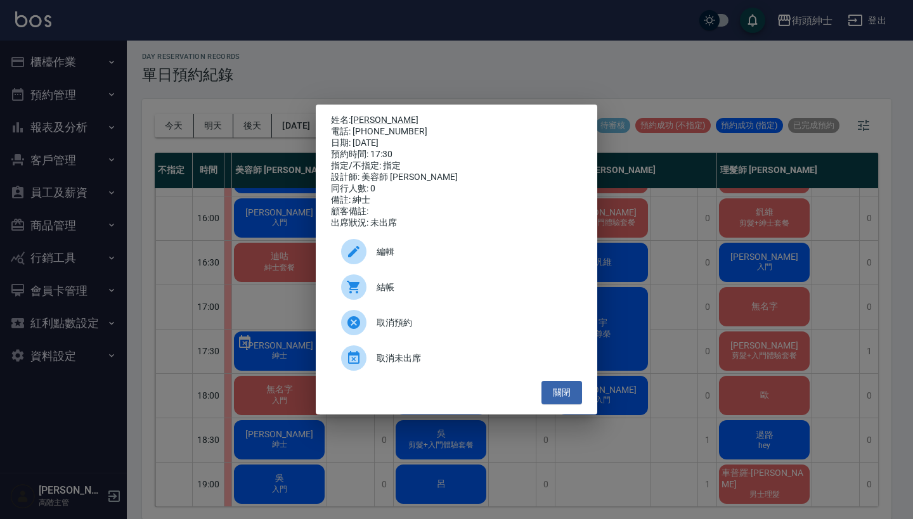
click at [406, 328] on span "取消預約" at bounding box center [474, 322] width 195 height 13
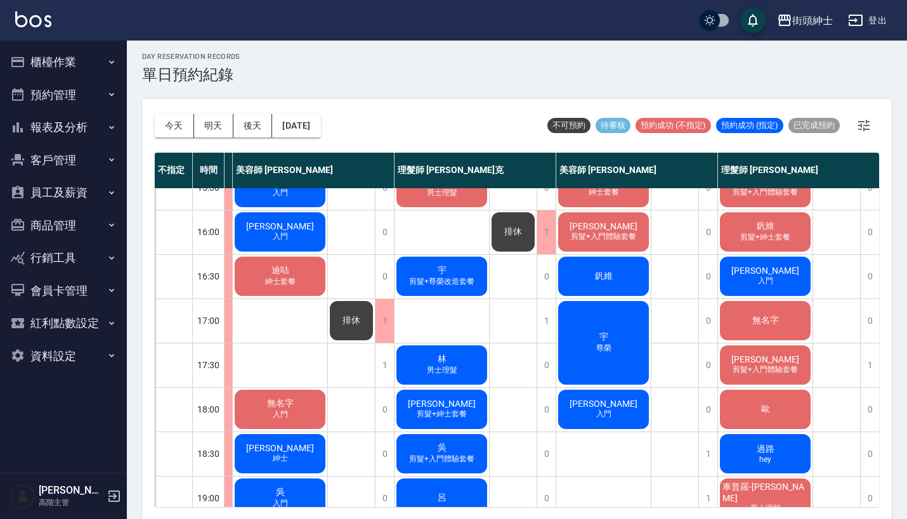
scroll to position [420, 106]
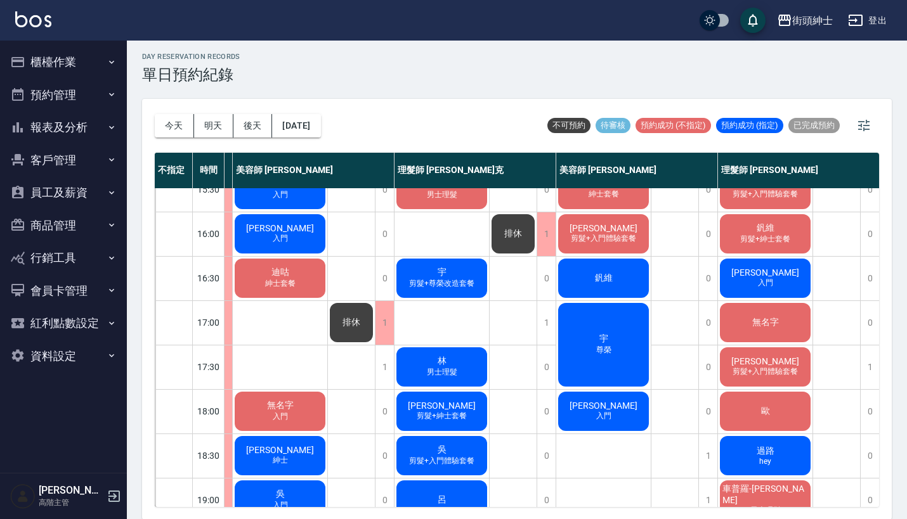
click at [774, 315] on div "無名字" at bounding box center [765, 322] width 94 height 43
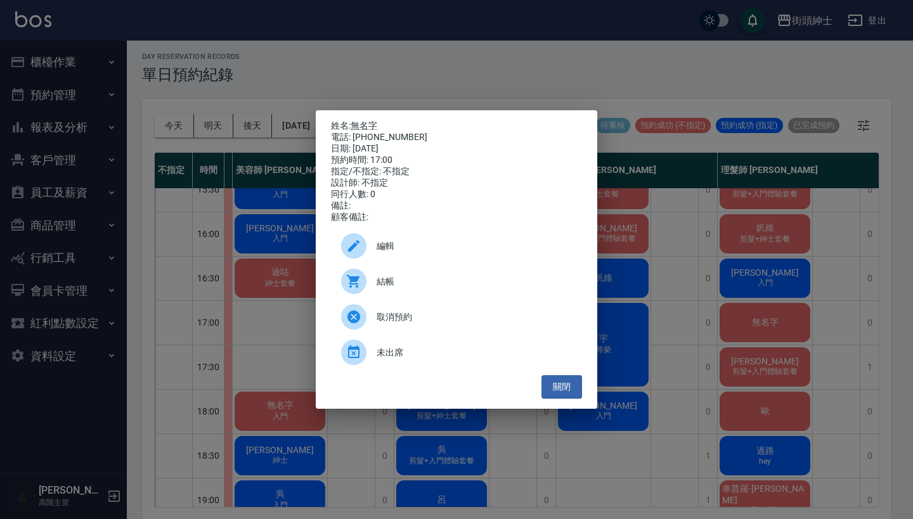
click at [399, 249] on span "編輯" at bounding box center [474, 246] width 195 height 13
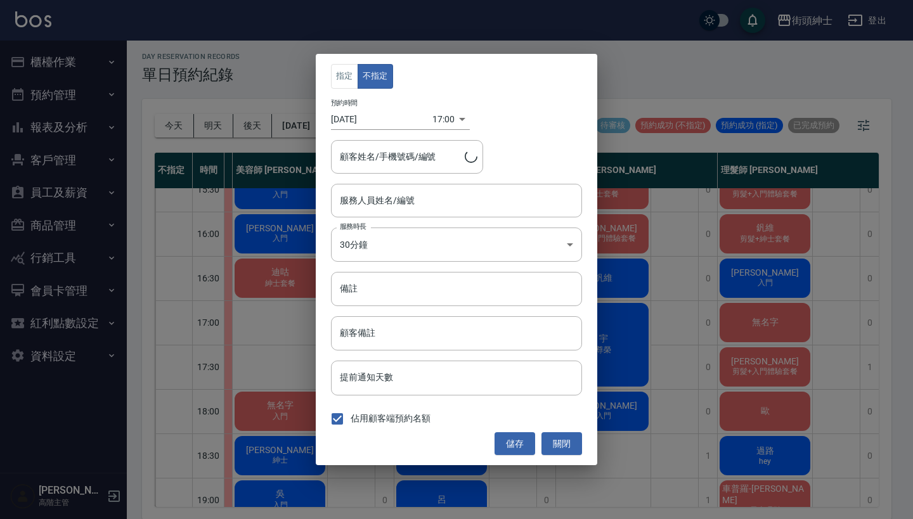
type input "無名字/0930237323"
click at [401, 194] on input "理髮師 [PERSON_NAME](無代號)" at bounding box center [447, 201] width 221 height 22
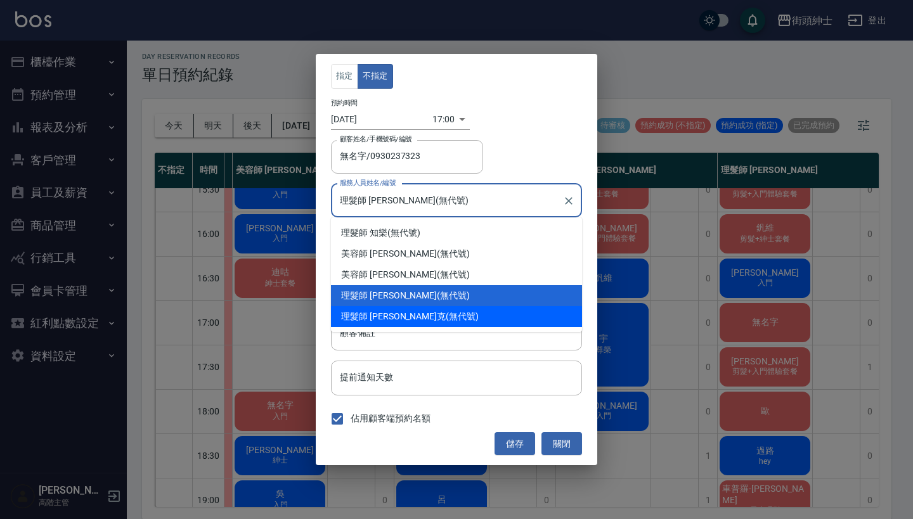
click at [411, 309] on div "理髮師 [PERSON_NAME]克 (無代號)" at bounding box center [456, 316] width 251 height 21
type input "理髮師 [PERSON_NAME]克(無代號)"
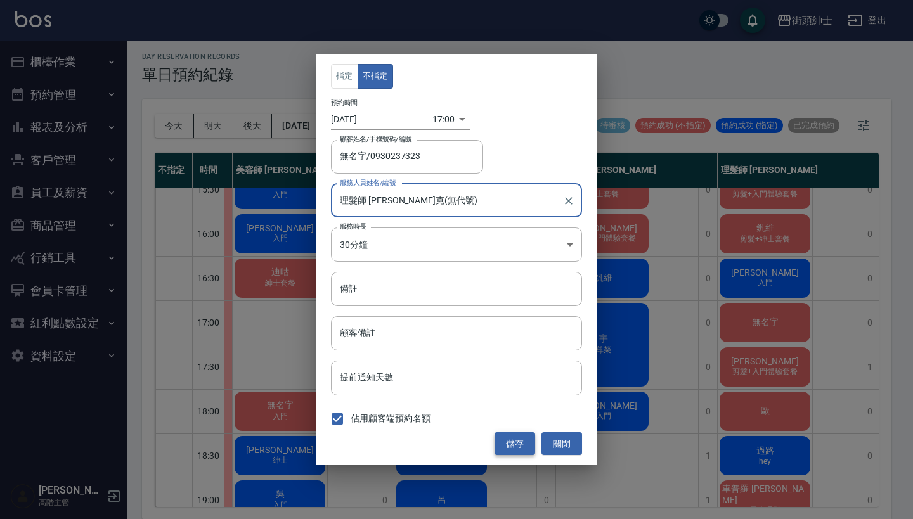
click at [516, 445] on button "儲存" at bounding box center [515, 443] width 41 height 23
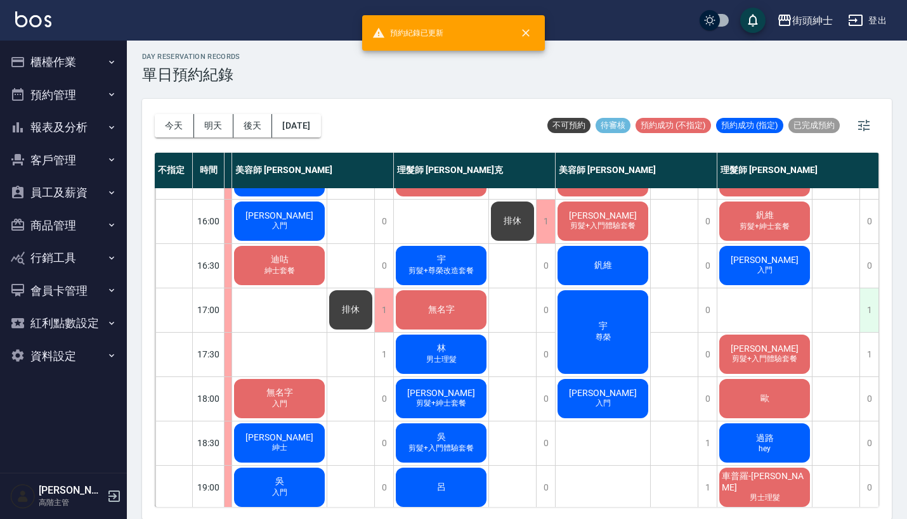
scroll to position [434, 113]
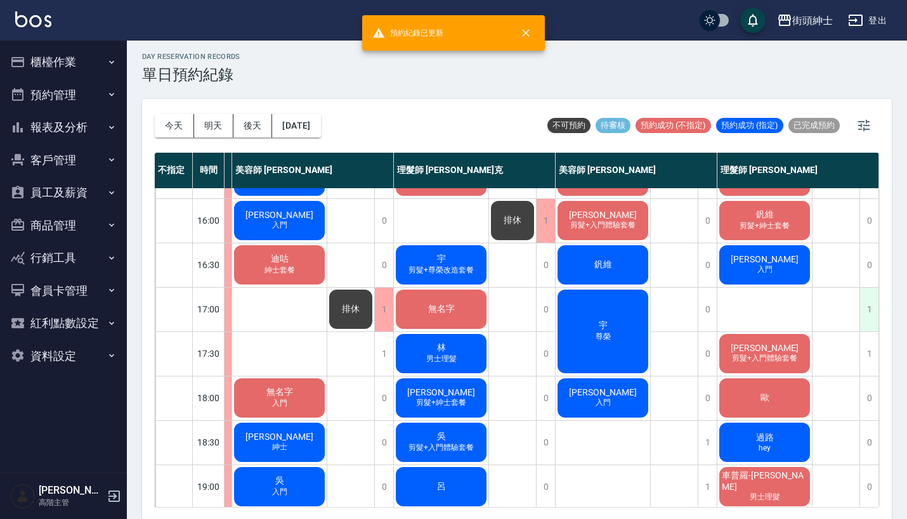
click at [864, 304] on div "1" at bounding box center [868, 310] width 19 height 44
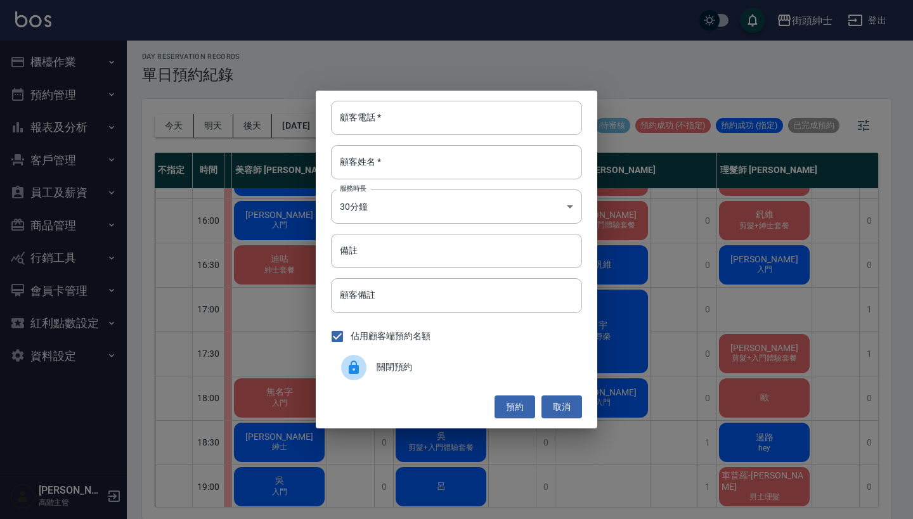
click at [385, 361] on span "關閉預約" at bounding box center [474, 367] width 195 height 13
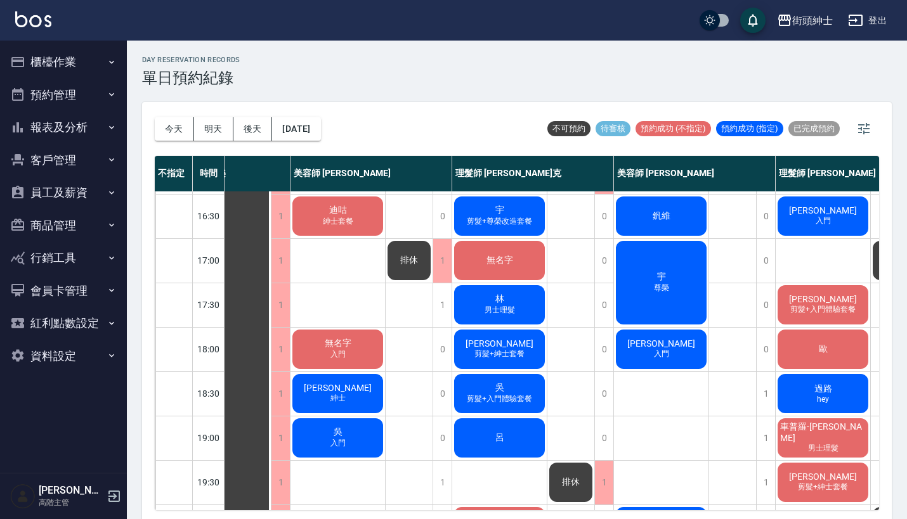
scroll to position [470, 48]
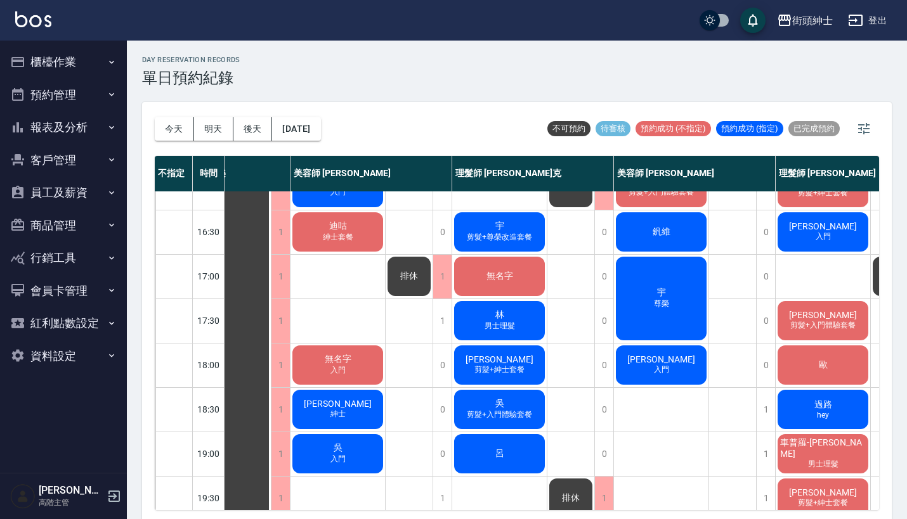
click at [406, 278] on span "排休" at bounding box center [409, 276] width 23 height 11
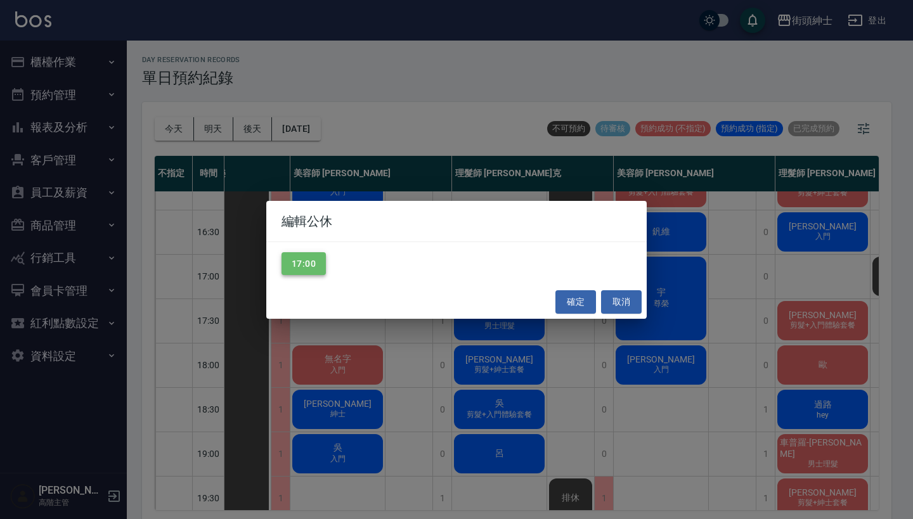
click at [295, 254] on button "17:00" at bounding box center [304, 263] width 44 height 23
click at [583, 297] on button "確定" at bounding box center [575, 301] width 41 height 23
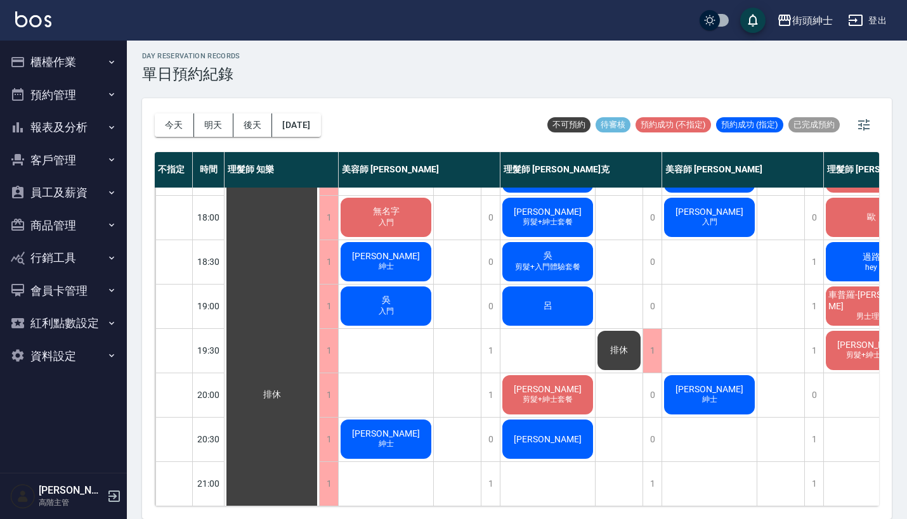
scroll to position [3, 0]
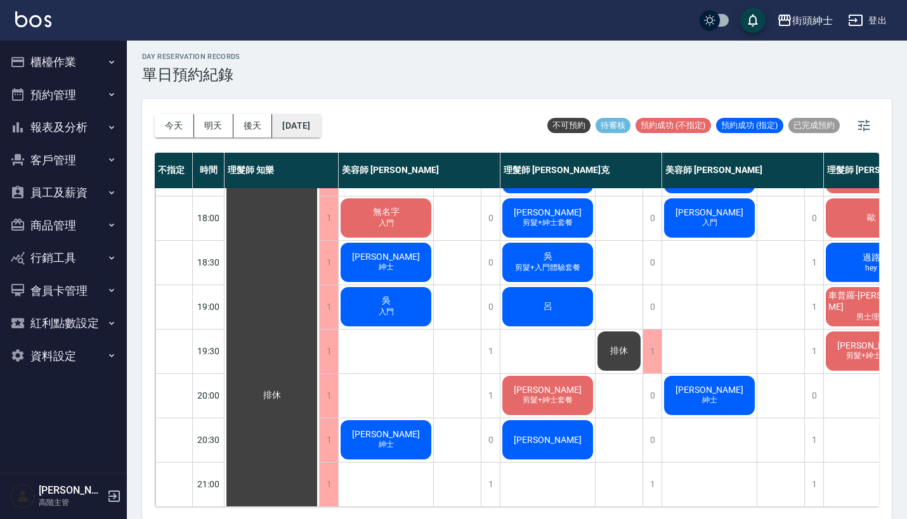
click at [288, 126] on button "[DATE]" at bounding box center [296, 125] width 48 height 23
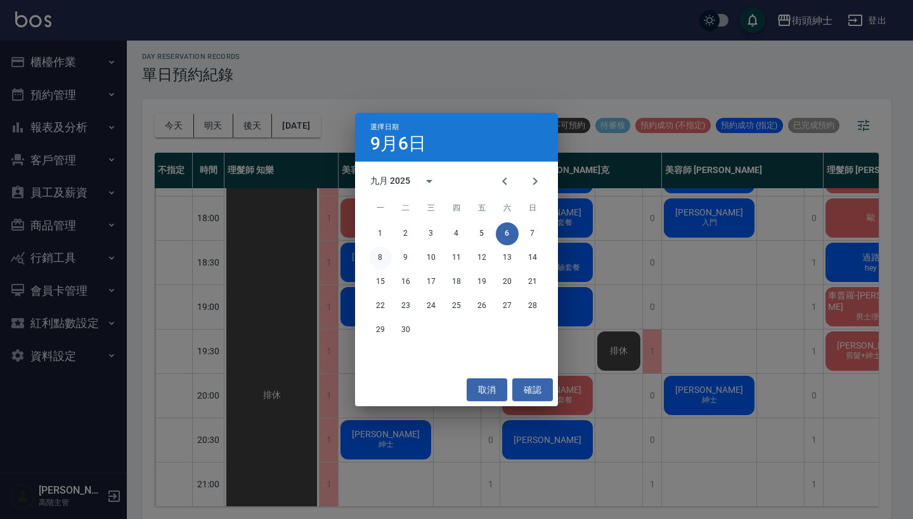
click at [385, 255] on button "8" at bounding box center [380, 258] width 23 height 23
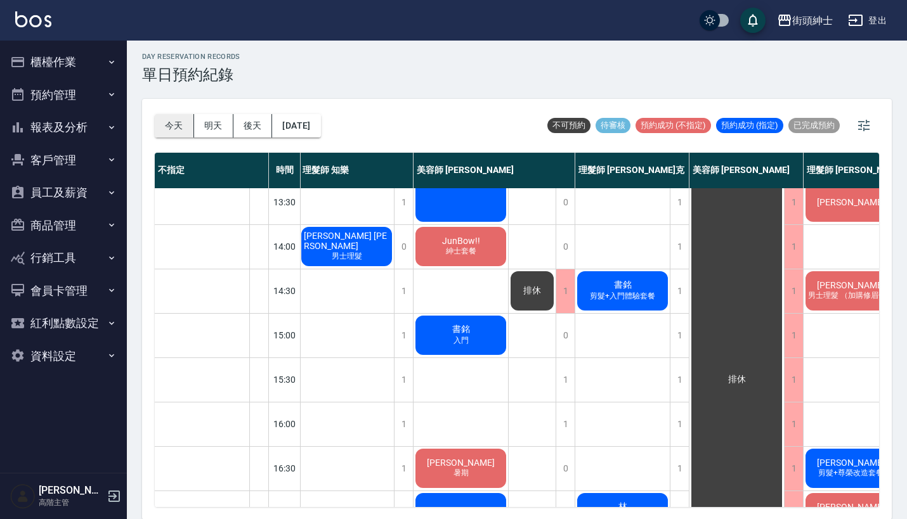
scroll to position [186, 1]
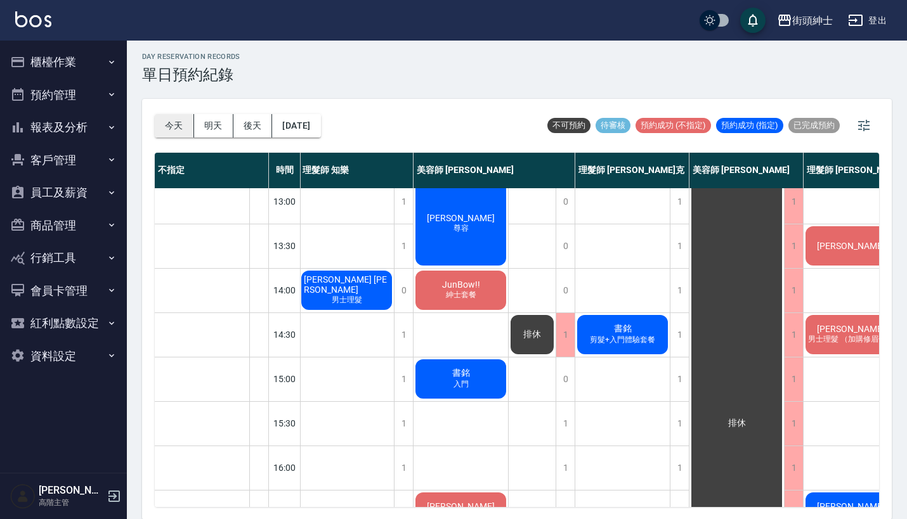
click at [162, 126] on button "今天" at bounding box center [174, 125] width 39 height 23
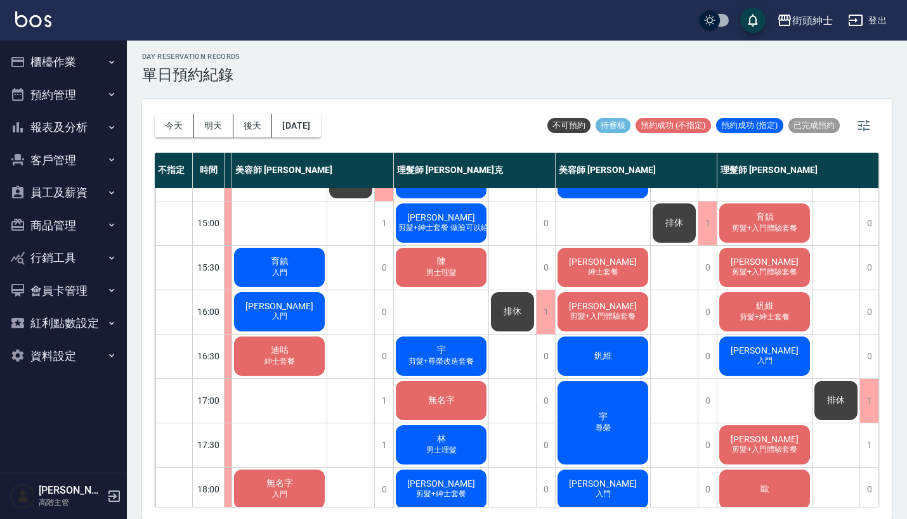
scroll to position [343, 112]
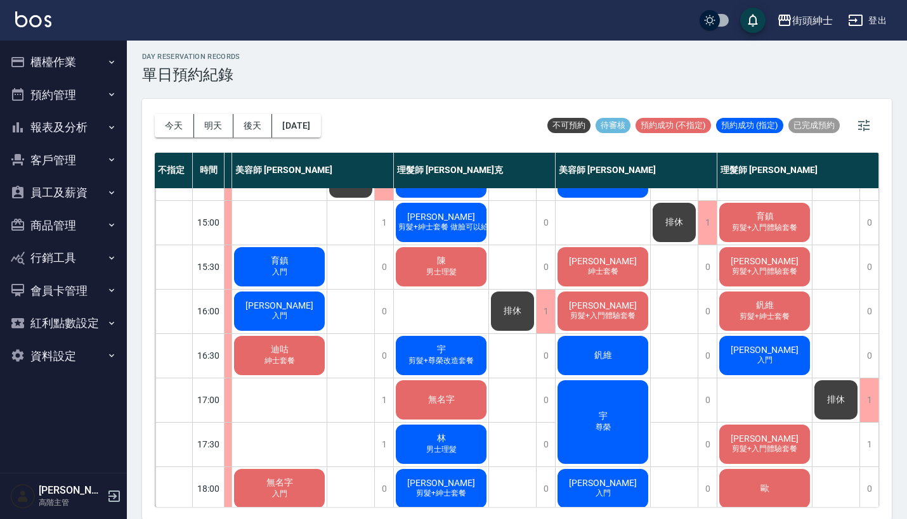
click at [454, 265] on div "陳 男士理髮" at bounding box center [441, 266] width 94 height 43
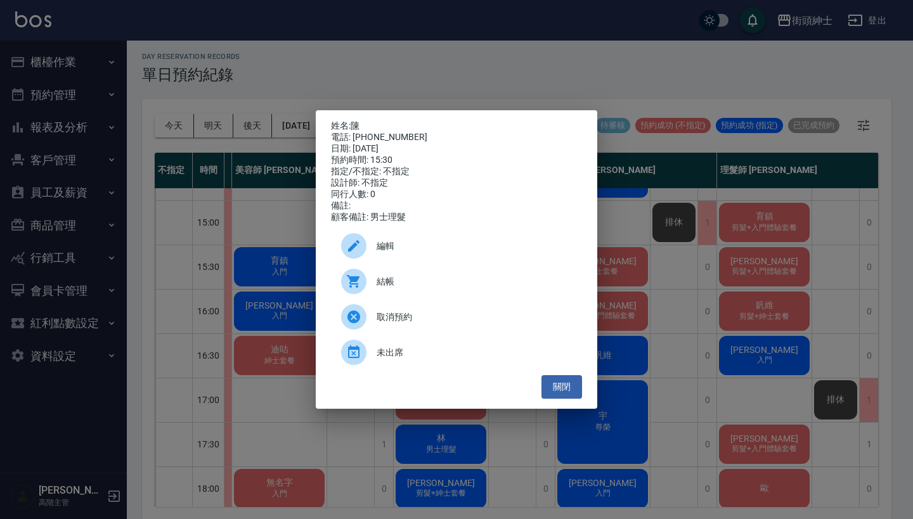
click at [500, 60] on div "姓名: 陳 電話: [PHONE_NUMBER] 日期: [DATE] 預約時間: 15:30 指定/不指定: 不指定 設計師: 不指定 同行人數: 0 備註…" at bounding box center [456, 259] width 913 height 519
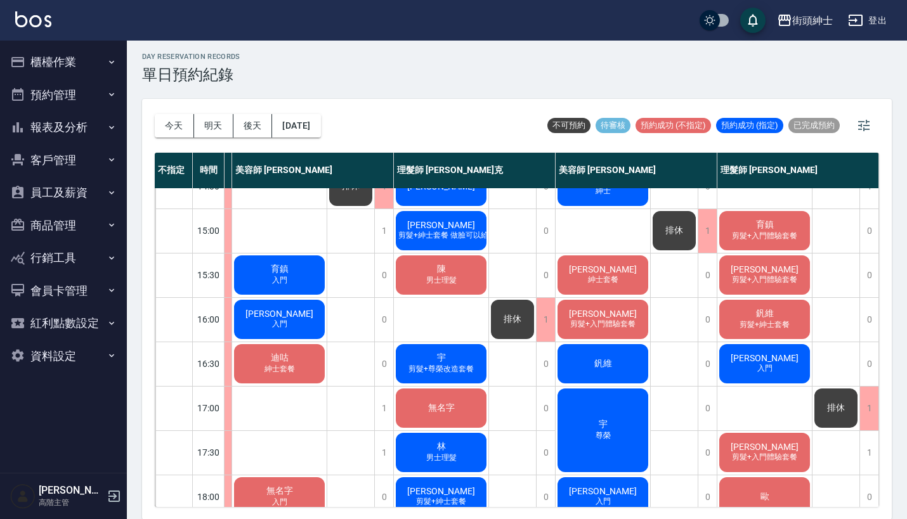
scroll to position [334, 107]
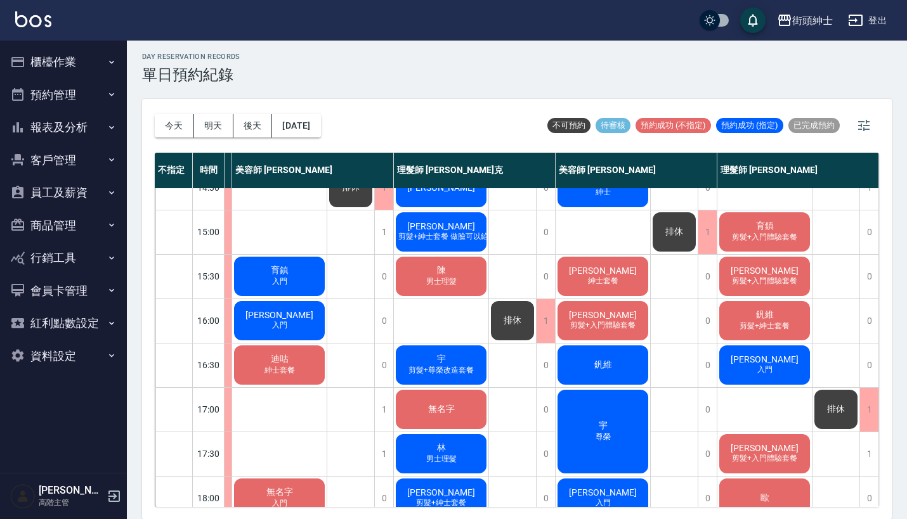
click at [444, 290] on div "陳 男士理髮" at bounding box center [441, 276] width 94 height 43
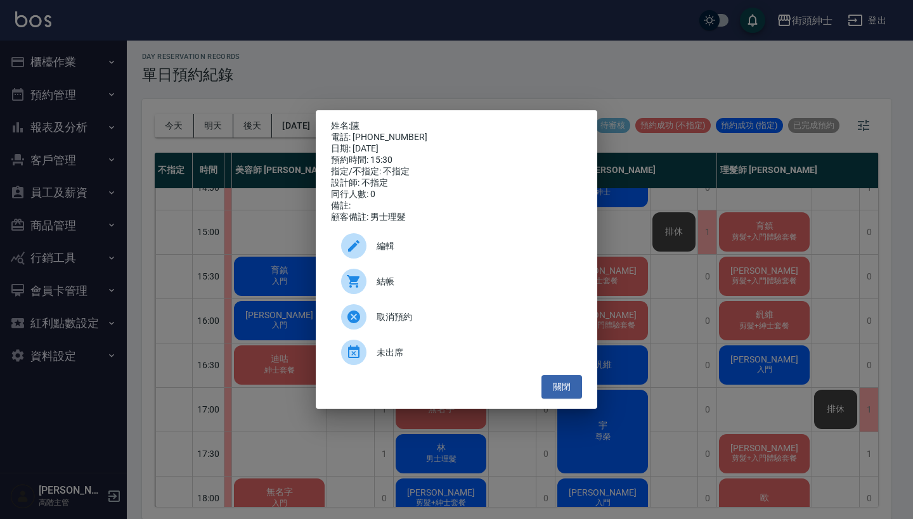
click at [533, 68] on div "姓名: 陳 電話: [PHONE_NUMBER] 日期: [DATE] 預約時間: 15:30 指定/不指定: 不指定 設計師: 不指定 同行人數: 0 備註…" at bounding box center [456, 259] width 913 height 519
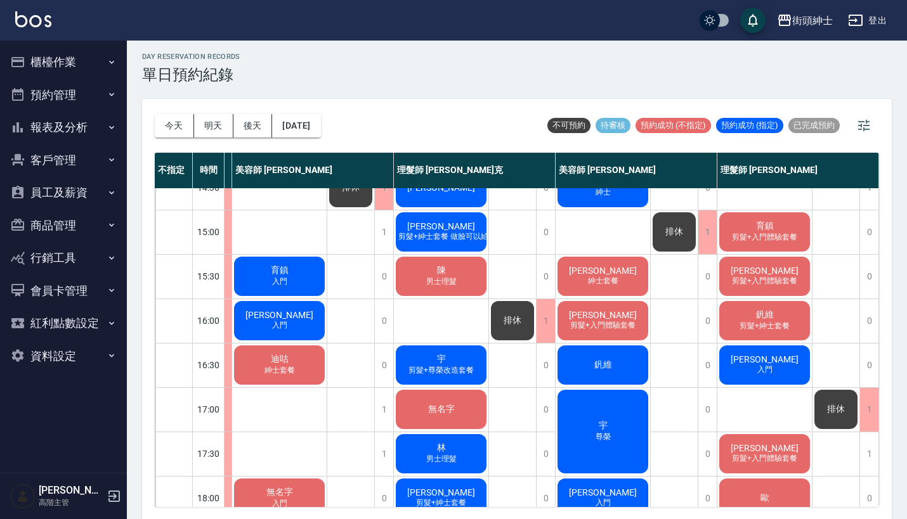
click at [343, 122] on div "[DATE] [DATE] [DATE] [DATE] 不可預約 待審核 預約成功 (不指定) 預約成功 (指定) 已完成預約" at bounding box center [517, 126] width 724 height 54
click at [320, 122] on button "[DATE]" at bounding box center [296, 125] width 48 height 23
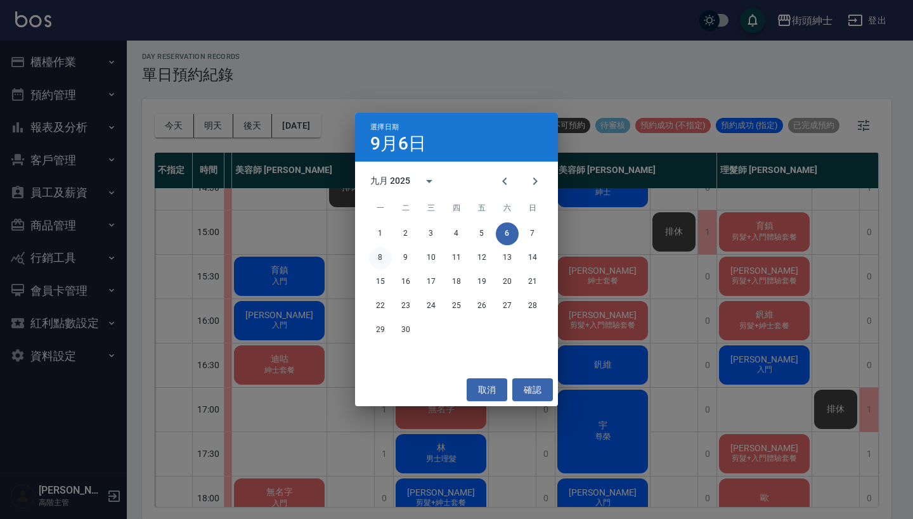
click at [384, 254] on button "8" at bounding box center [380, 258] width 23 height 23
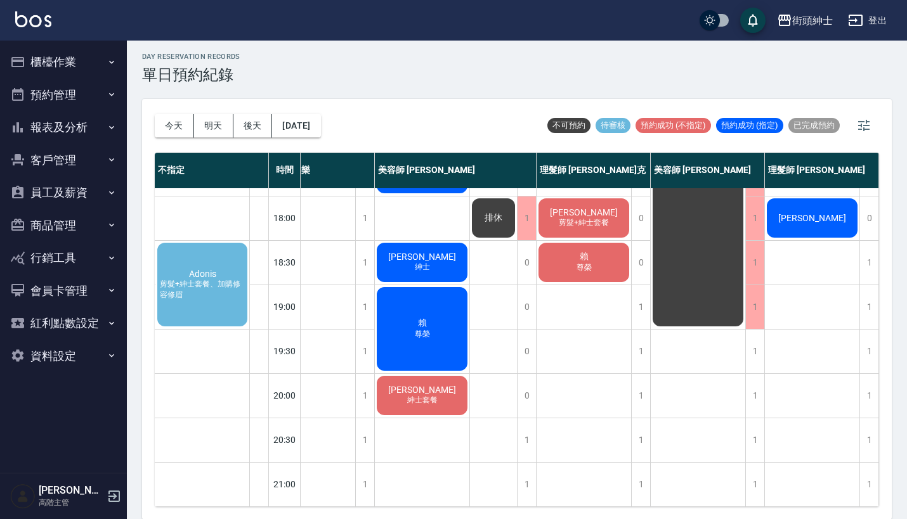
scroll to position [624, 45]
click at [196, 279] on span "剪髮+紳士套餐、加購修容修眉" at bounding box center [202, 290] width 90 height 22
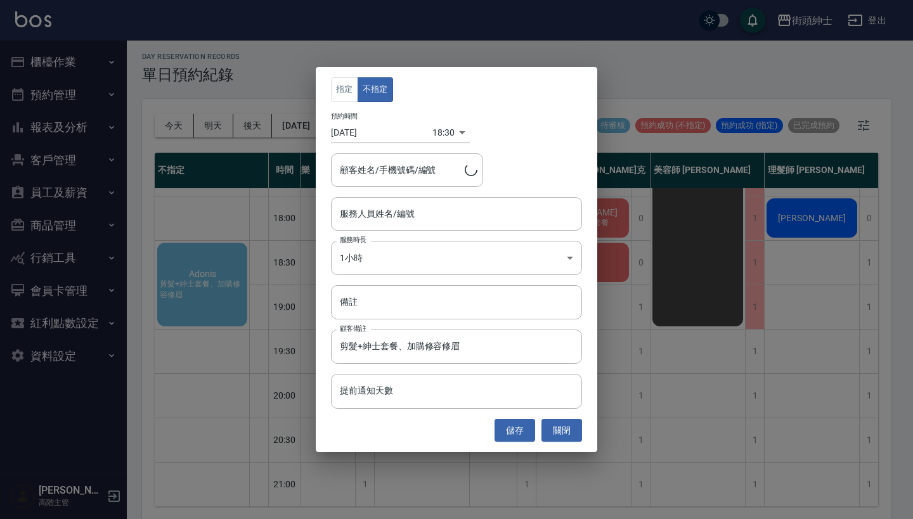
type input "Adonis/0935187548"
click at [626, 64] on div "指定 不指定 預約時間 [DATE] 18:30 1757327400000 顧客姓名/手機號碼/編號 Adonis/0935187548 顧客姓名/手機號碼…" at bounding box center [456, 259] width 913 height 519
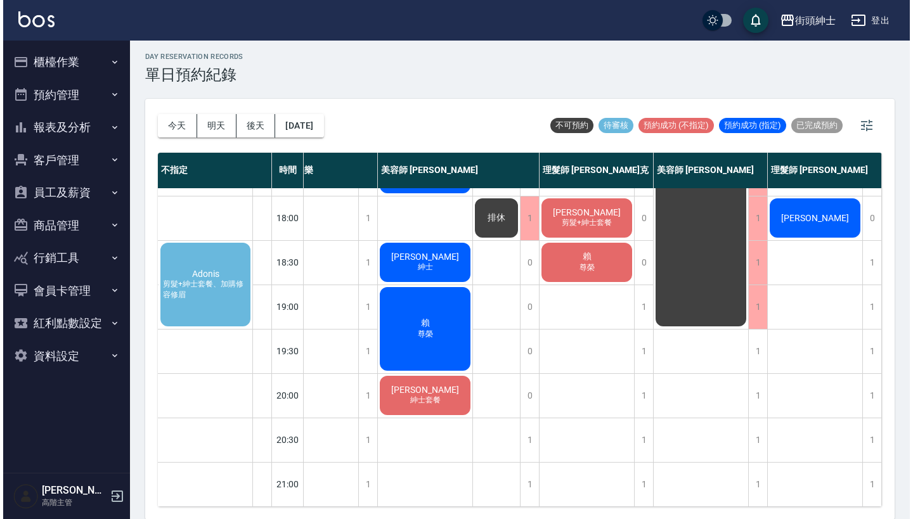
scroll to position [624, 46]
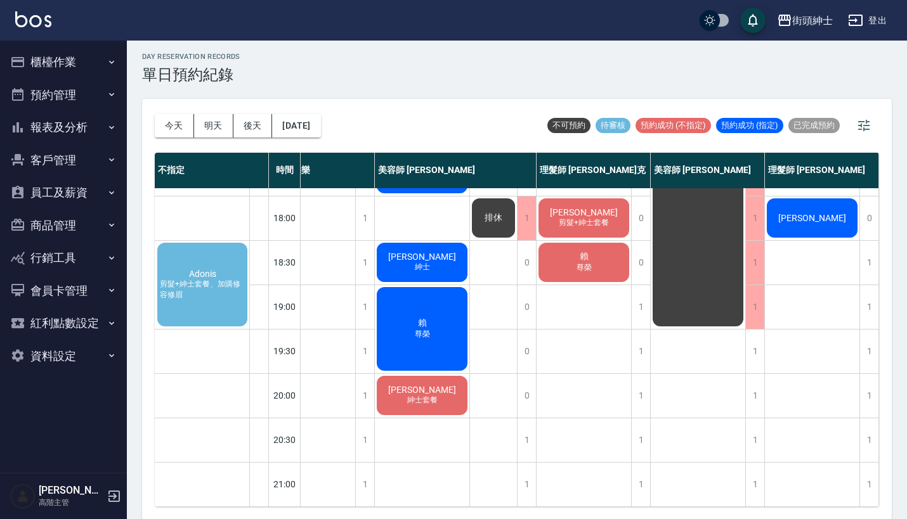
click at [203, 279] on span "剪髮+紳士套餐、加購修容修眉" at bounding box center [202, 290] width 90 height 22
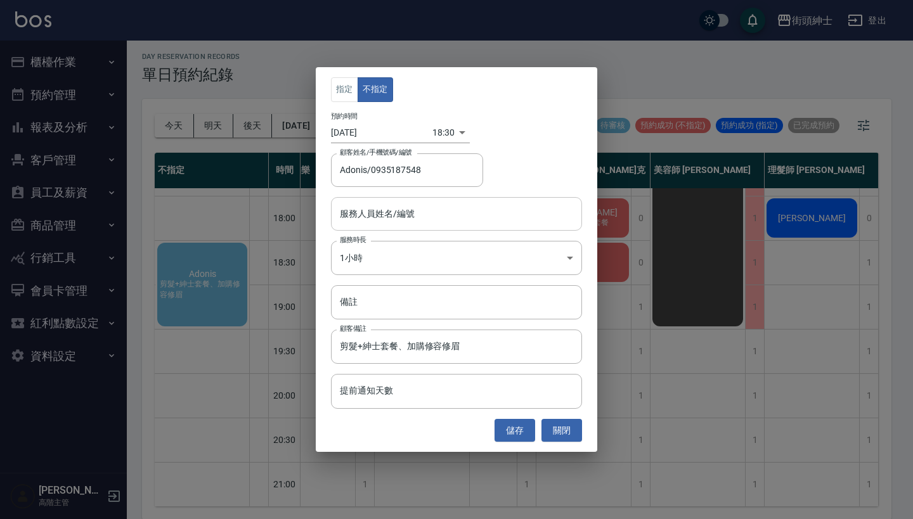
click at [407, 219] on input "服務人員姓名/編號" at bounding box center [457, 214] width 240 height 22
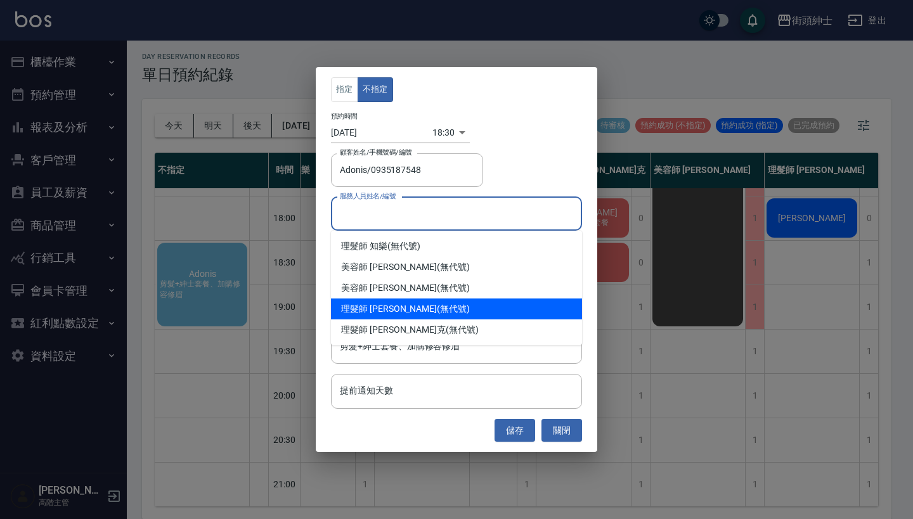
click at [417, 318] on div "理髮師 [PERSON_NAME] (無代號)" at bounding box center [456, 309] width 251 height 21
type input "理髮師 [PERSON_NAME](無代號)"
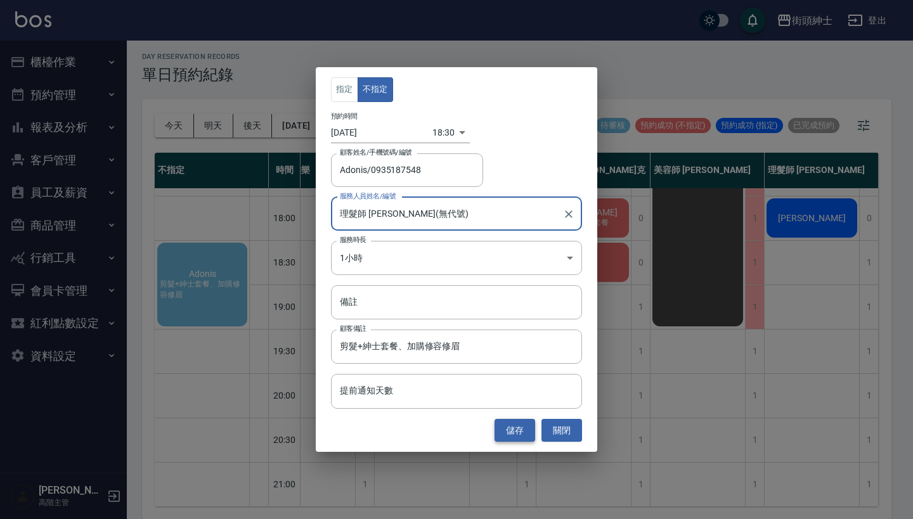
click at [512, 436] on button "儲存" at bounding box center [515, 430] width 41 height 23
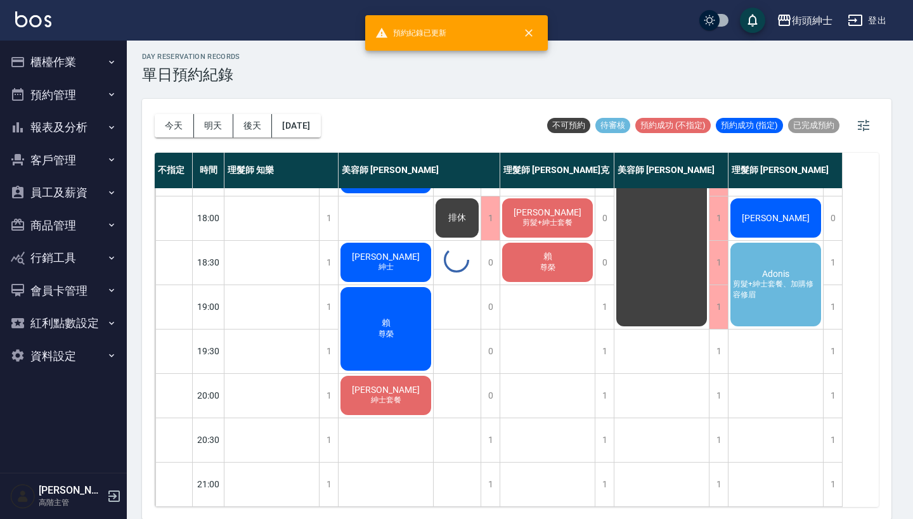
scroll to position [624, 0]
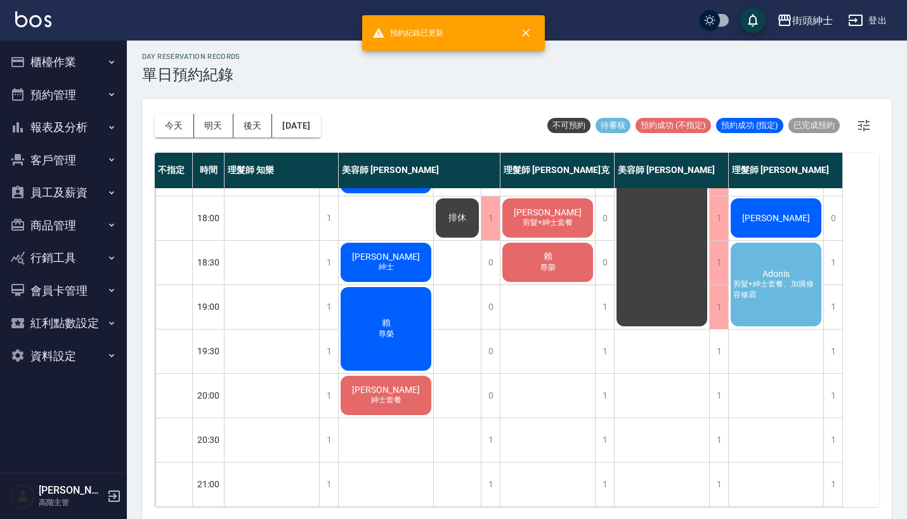
click at [784, 279] on span "剪髮+紳士套餐、加購修容修眉" at bounding box center [775, 290] width 91 height 22
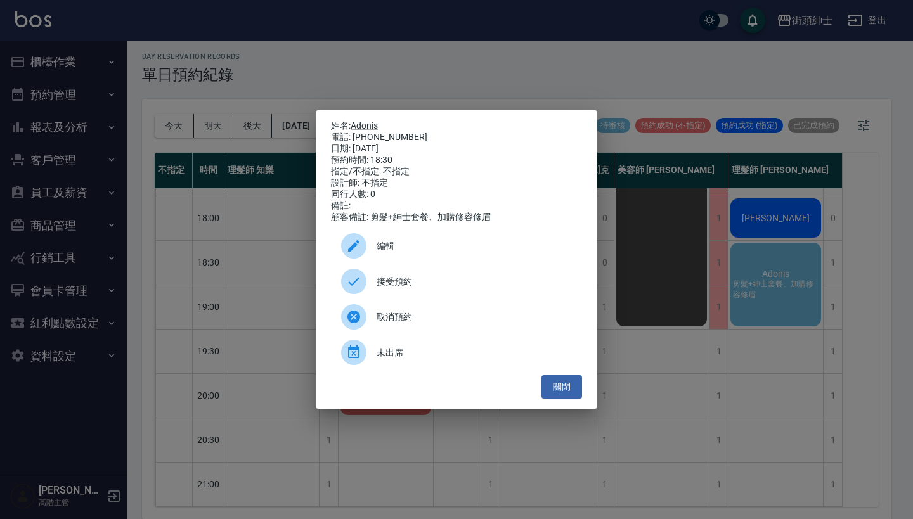
click at [416, 253] on span "編輯" at bounding box center [474, 246] width 195 height 13
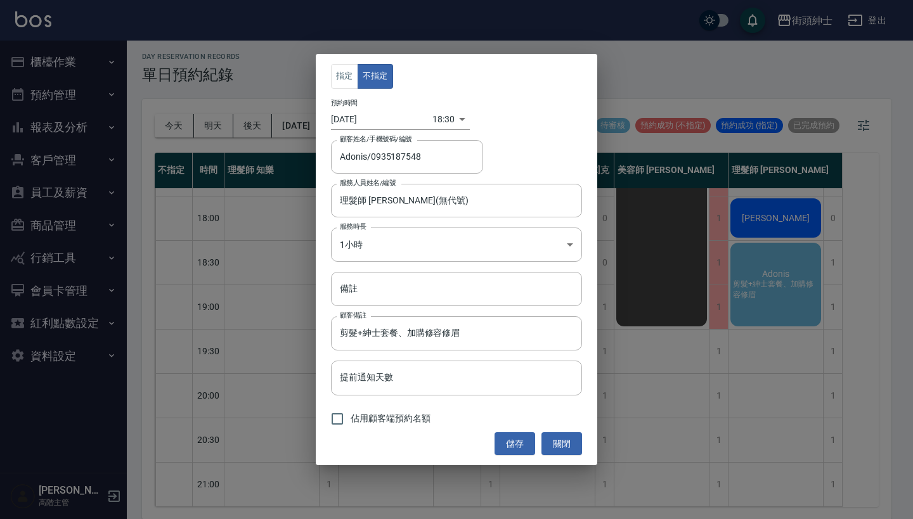
click at [440, 120] on body "街頭紳士 登出 櫃檯作業 打帳單 帳單列表 掛單列表 座位開單 營業儀表板 現金收支登錄 高階收支登錄 材料自購登錄 每日結帳 排班表 現場電腦打卡 掃碼打卡…" at bounding box center [456, 258] width 913 height 523
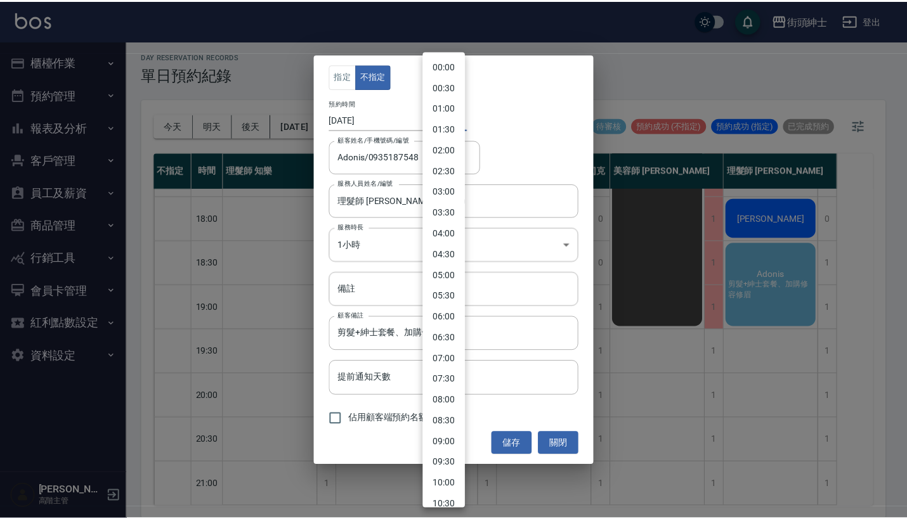
scroll to position [556, 0]
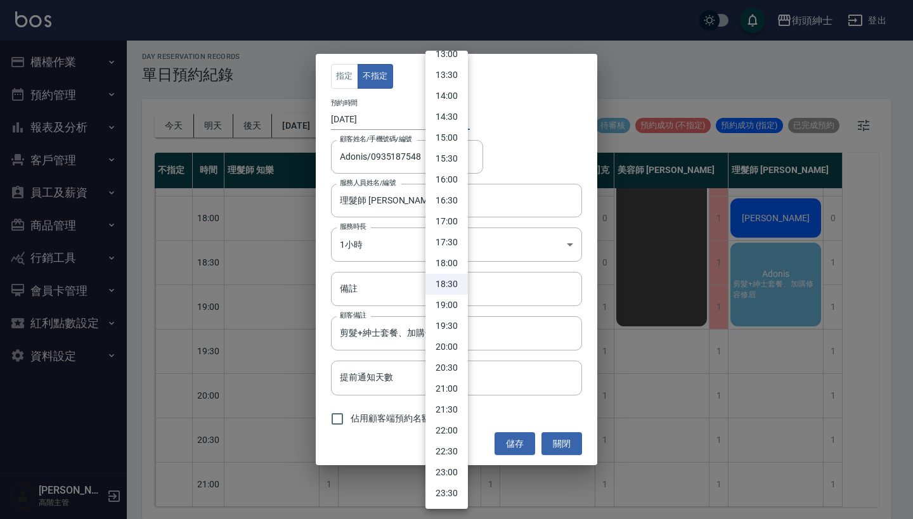
click at [450, 328] on li "19:30" at bounding box center [446, 326] width 42 height 21
type input "1757331000000"
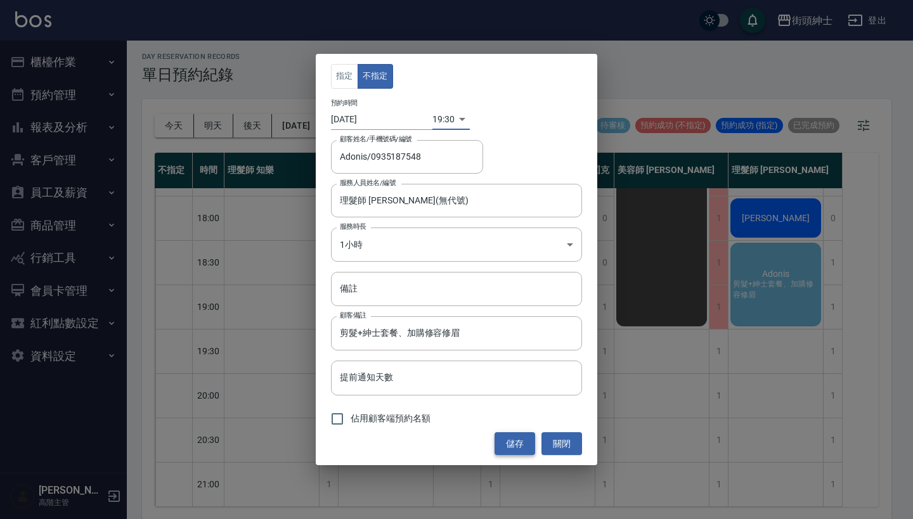
click at [514, 443] on button "儲存" at bounding box center [515, 443] width 41 height 23
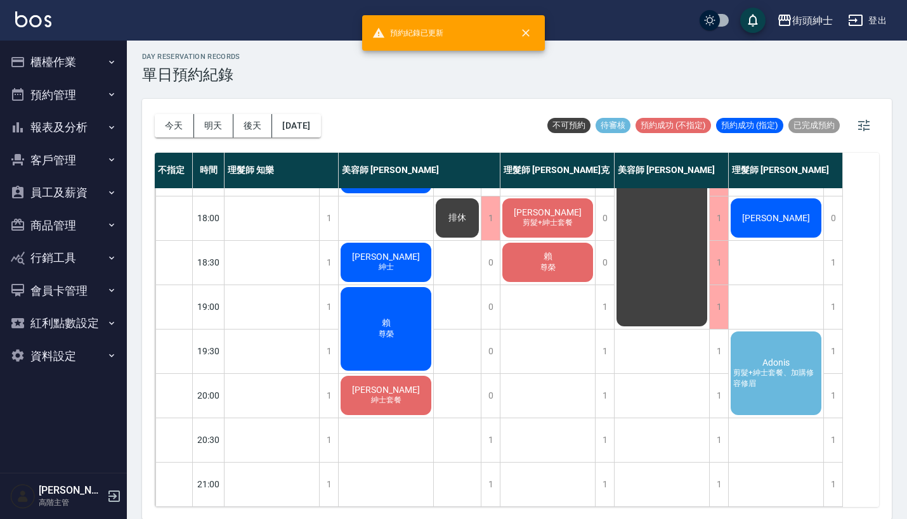
click at [766, 358] on span "Adonis" at bounding box center [776, 363] width 32 height 10
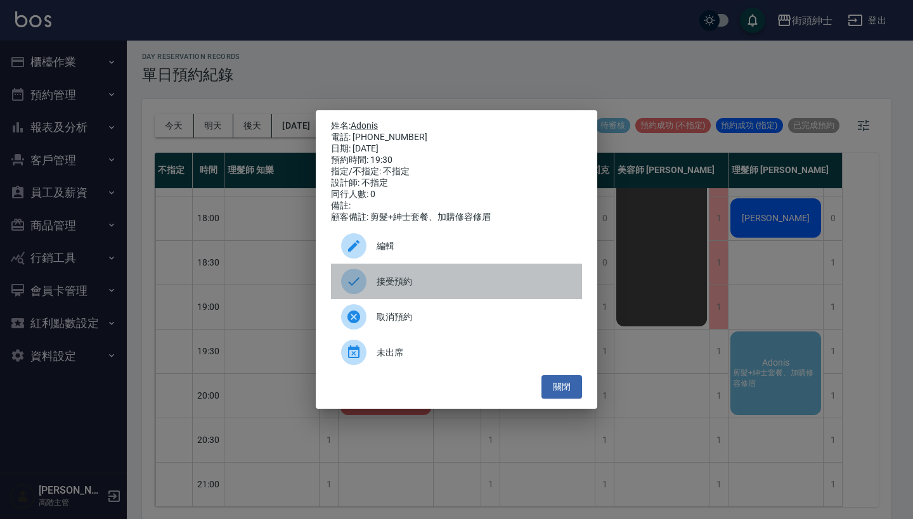
click at [424, 288] on span "接受預約" at bounding box center [474, 281] width 195 height 13
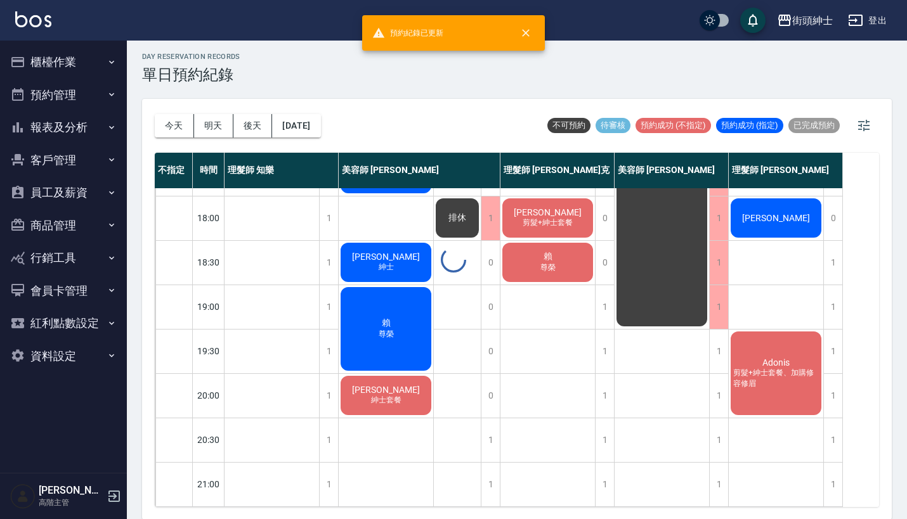
click at [788, 372] on span "剪髮+紳士套餐、加購修容修眉" at bounding box center [775, 379] width 91 height 22
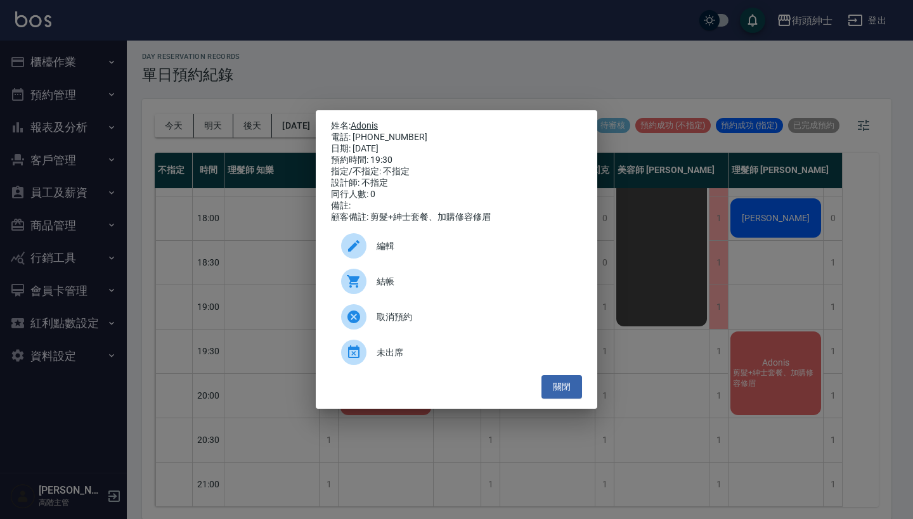
drag, startPoint x: 405, startPoint y: 134, endPoint x: 354, endPoint y: 126, distance: 50.9
click at [354, 126] on div "姓名: Adonis 電話: [PHONE_NUMBER] 日期: [DATE] 預約時間: 19:30 指定/不指定: 不指定 設計師: 不指定 同行人數:…" at bounding box center [456, 171] width 251 height 103
copy div "姓名: Adonis 電話: [PHONE_NUMBER]"
click at [501, 81] on div "姓名: Adonis 電話: [PHONE_NUMBER] 日期: [DATE] 預約時間: 19:30 指定/不指定: 不指定 設計師: 不指定 同行人數:…" at bounding box center [456, 259] width 913 height 519
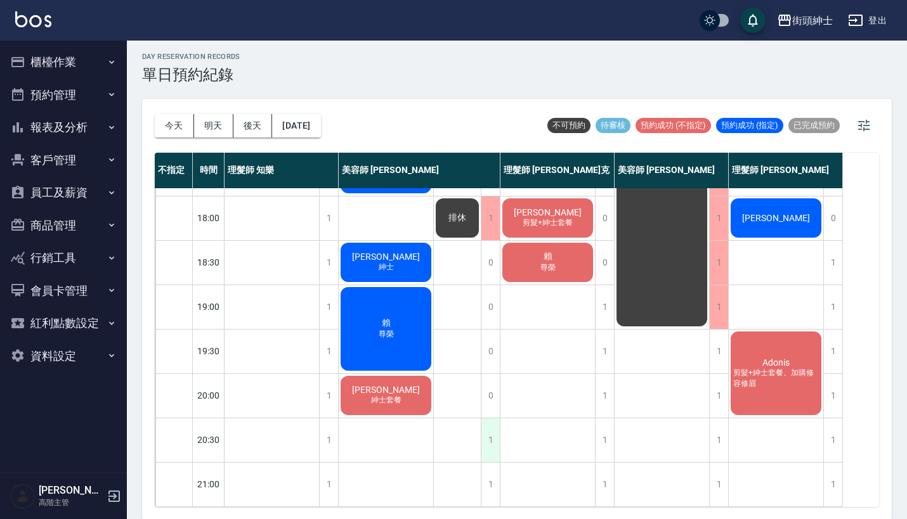
click at [491, 427] on div "1" at bounding box center [490, 440] width 19 height 44
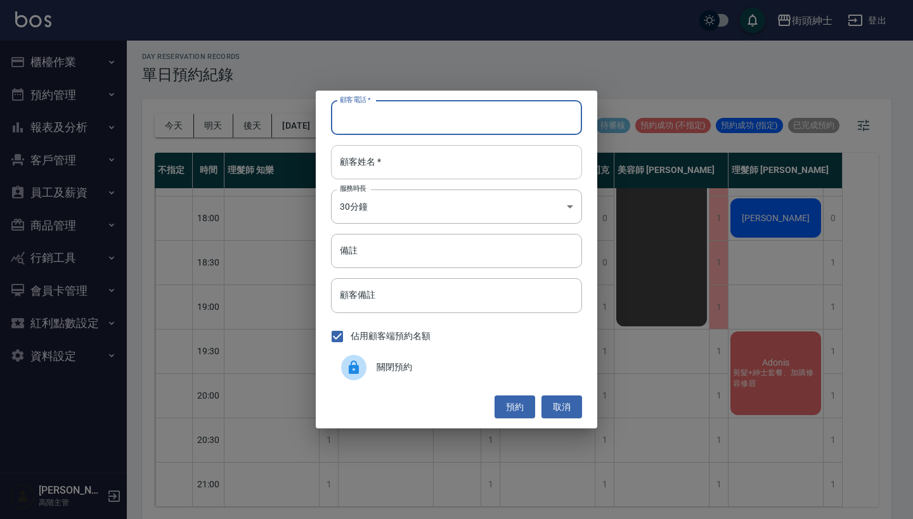
paste input "Adonis 電話: [PHONE_NUMBER]"
type input "Adonis 電話: [PHONE_NUMBER]"
paste input "Adonis 電話: [PHONE_NUMBER]"
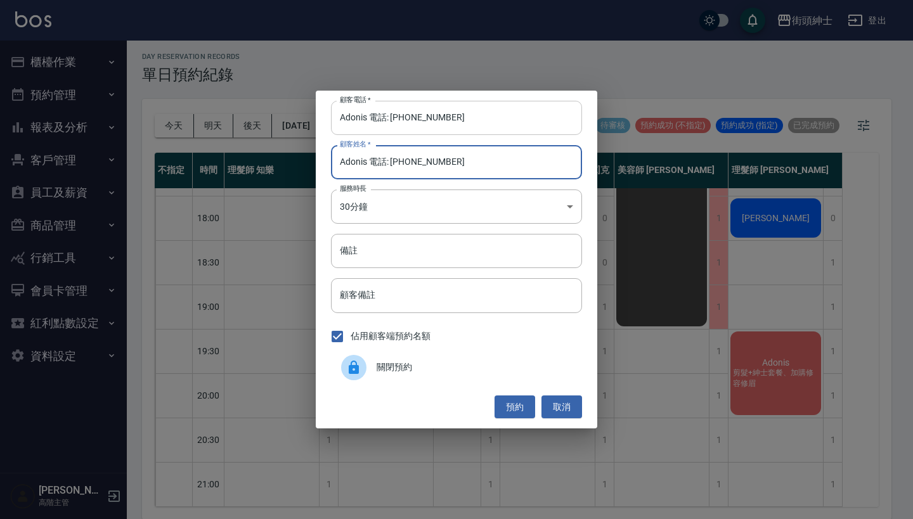
type input "Adonis 電話: [PHONE_NUMBER]"
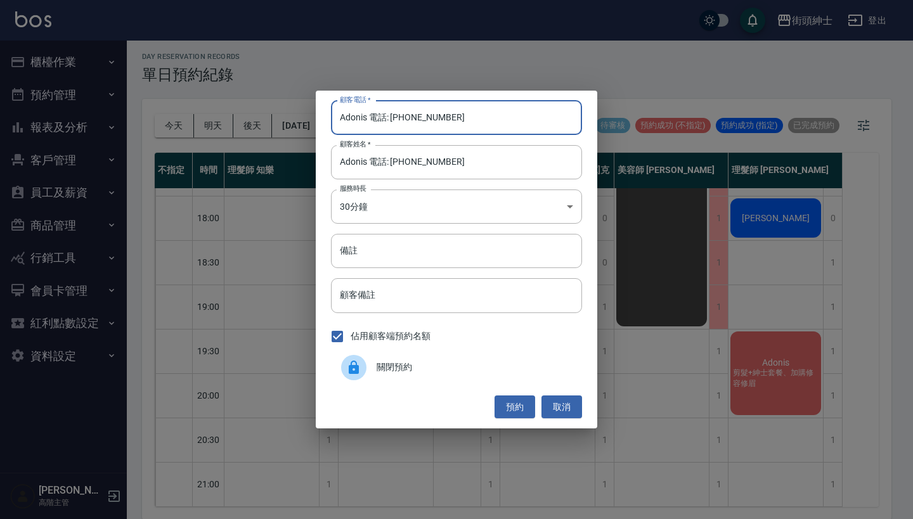
drag, startPoint x: 393, startPoint y: 119, endPoint x: 304, endPoint y: 118, distance: 89.4
click at [304, 118] on div "顧客電話   * Adonis 電話: [PHONE_NUMBER] 顧客電話   * 顧客姓名   * Adonis 電話: [PHONE_NUMBER] …" at bounding box center [456, 259] width 913 height 519
type input "0935187548"
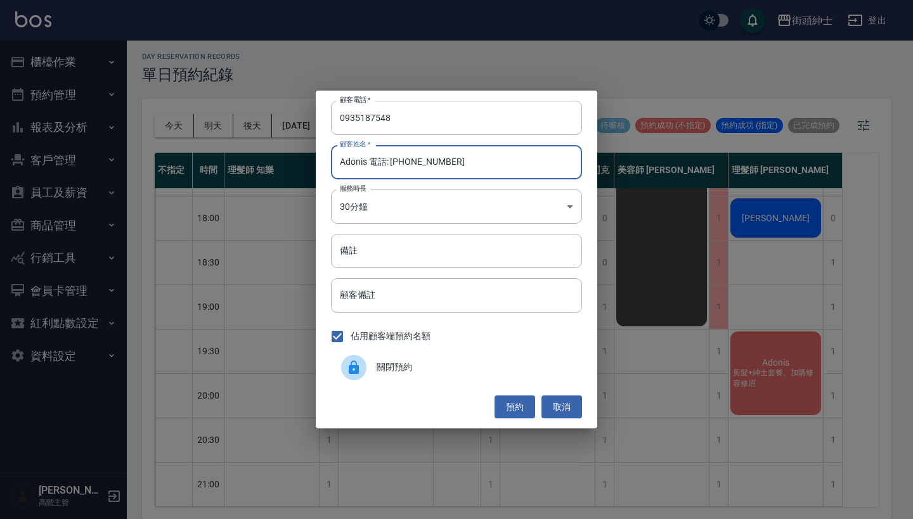
drag, startPoint x: 473, startPoint y: 164, endPoint x: 368, endPoint y: 163, distance: 104.6
click at [368, 163] on input "Adonis 電話: [PHONE_NUMBER]" at bounding box center [456, 162] width 251 height 34
type input "Adonis"
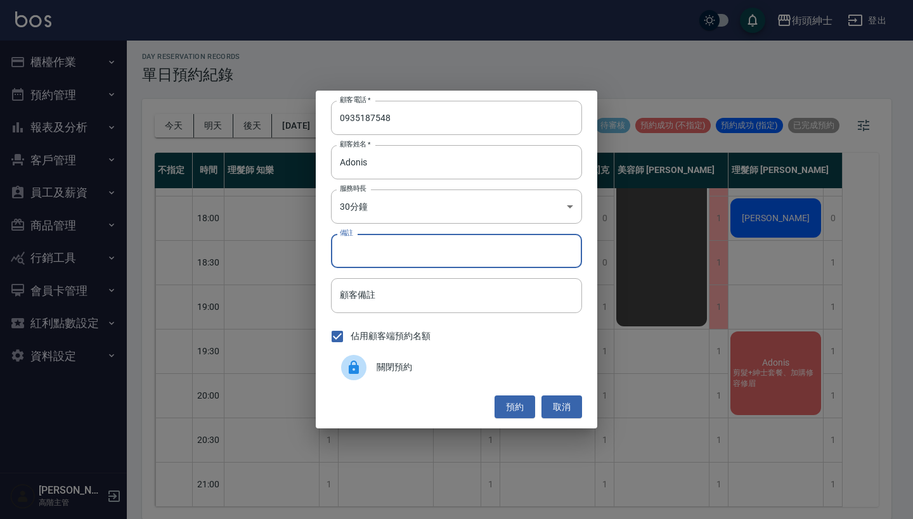
click at [434, 237] on input "備註" at bounding box center [456, 251] width 251 height 34
type input "紳士"
click at [538, 411] on div "預約 取消" at bounding box center [456, 407] width 251 height 23
click at [516, 403] on button "預約" at bounding box center [515, 407] width 41 height 23
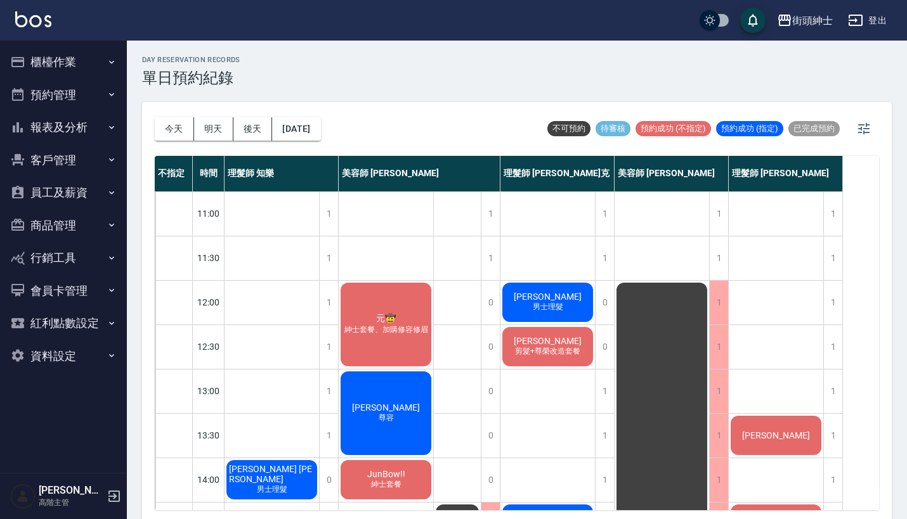
scroll to position [0, 0]
click at [171, 133] on button "今天" at bounding box center [174, 128] width 39 height 23
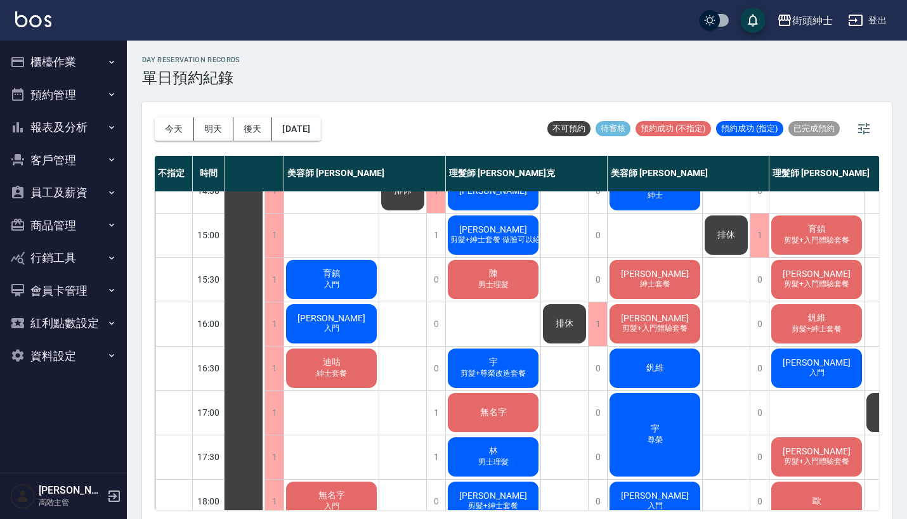
scroll to position [335, 55]
